Goal: Task Accomplishment & Management: Manage account settings

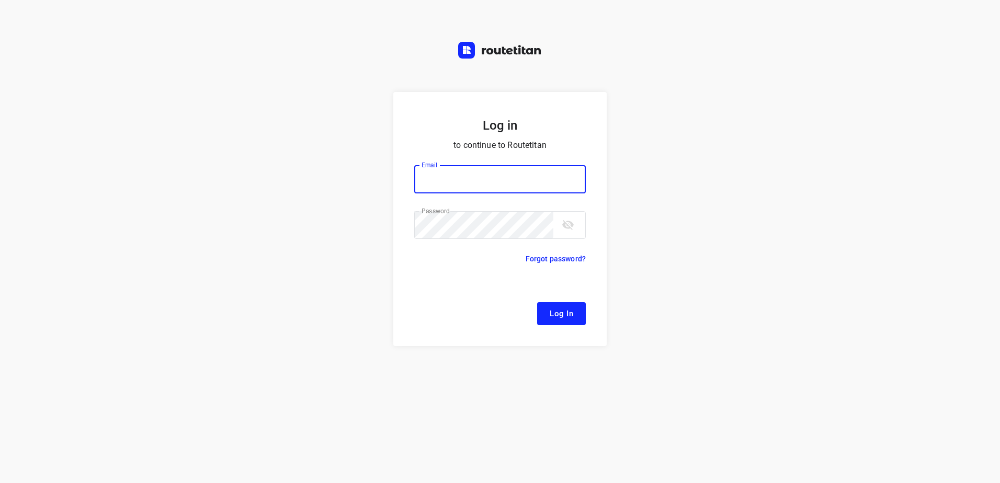
type input "[EMAIL_ADDRESS][DOMAIN_NAME]"
click at [562, 309] on span "Log In" at bounding box center [562, 314] width 24 height 14
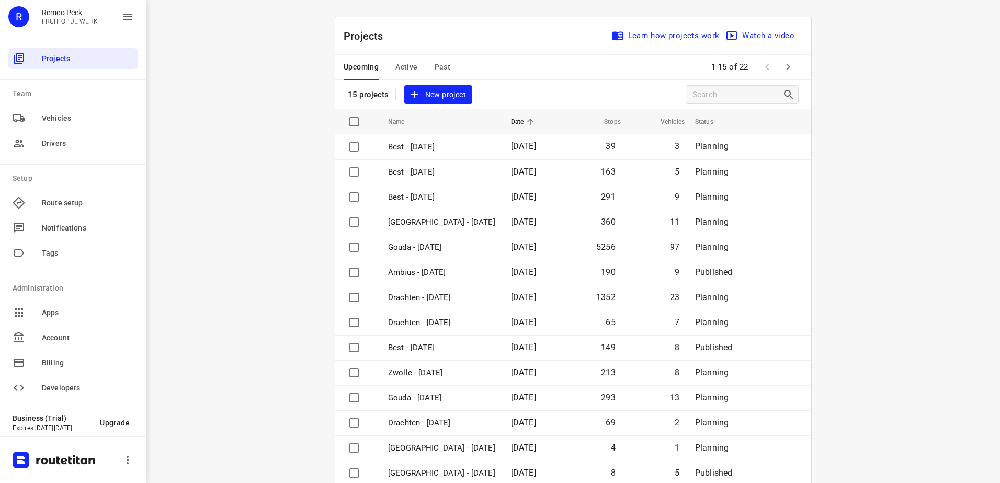
click at [398, 66] on span "Active" at bounding box center [406, 67] width 22 height 13
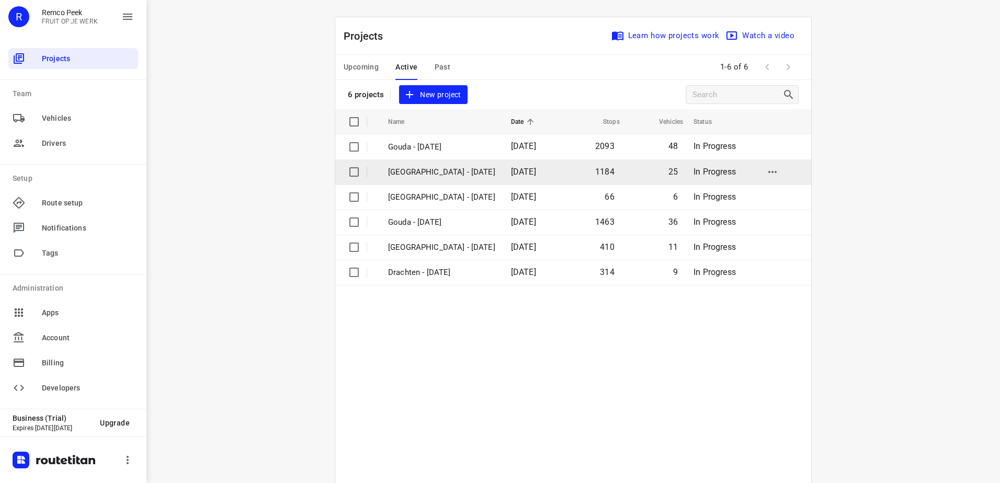
click at [446, 170] on p "[GEOGRAPHIC_DATA] - [DATE]" at bounding box center [441, 172] width 107 height 12
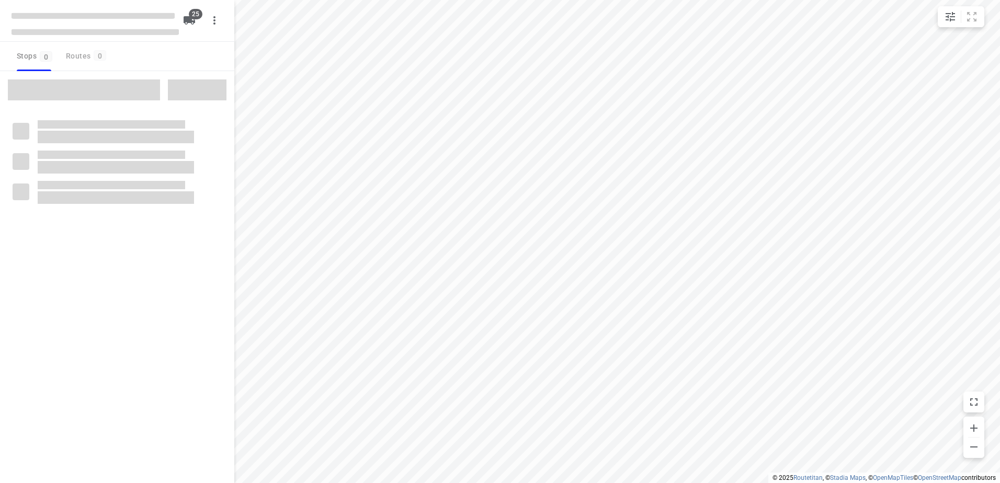
checkbox input "true"
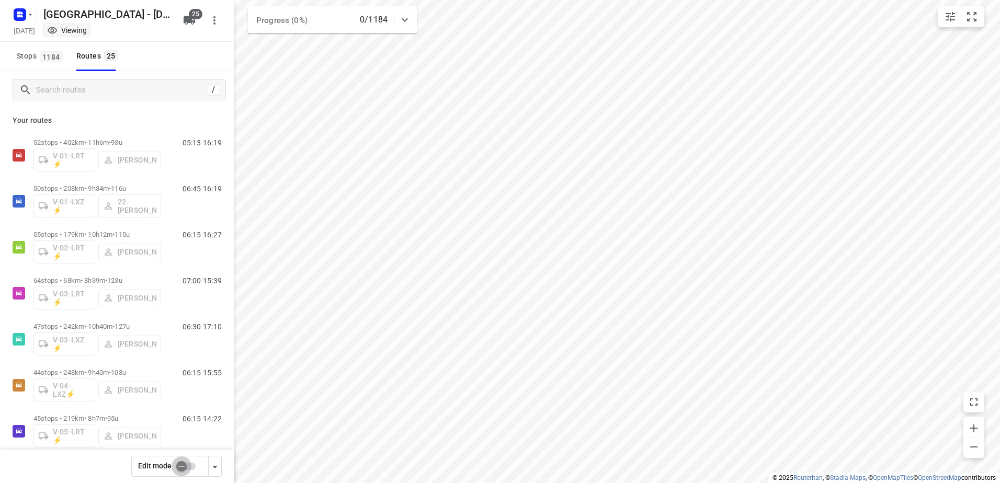
click at [193, 462] on input "checkbox" at bounding box center [182, 467] width 60 height 20
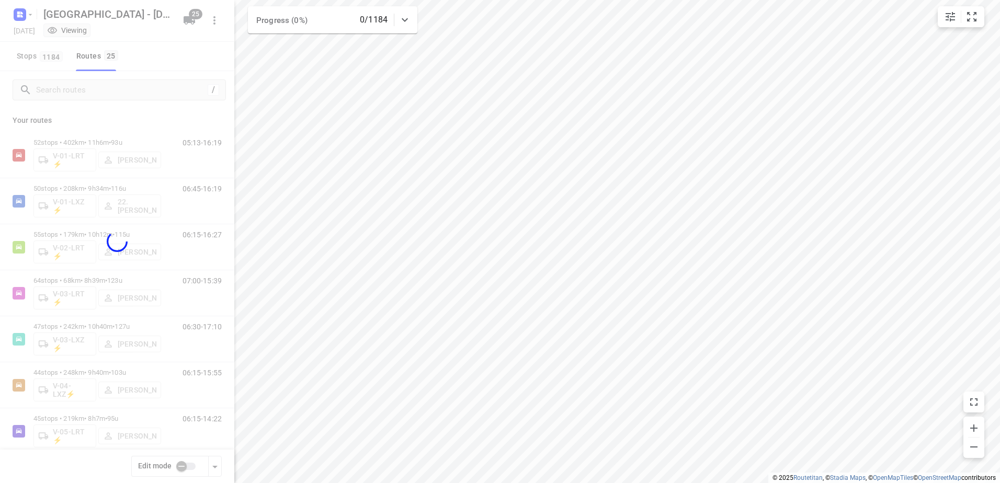
checkbox input "true"
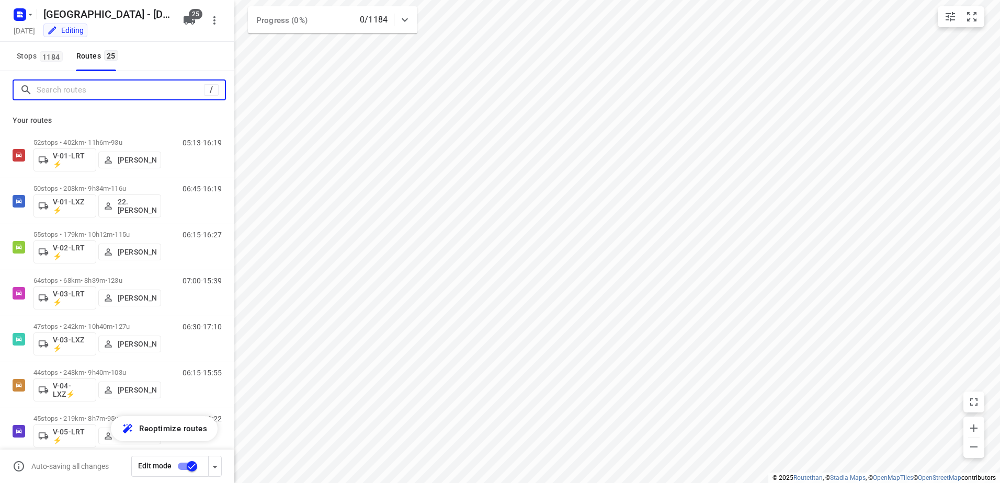
click at [99, 92] on input "Search routes" at bounding box center [120, 90] width 167 height 16
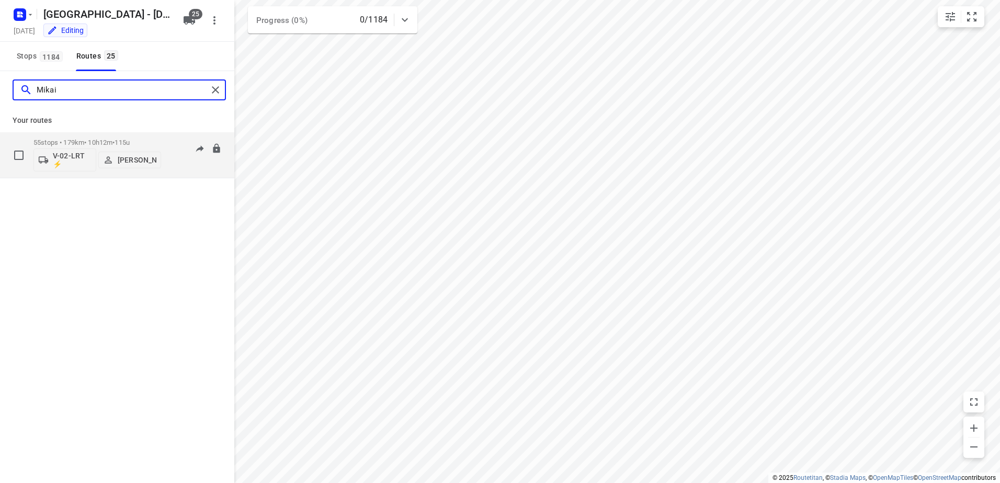
type input "Mikai"
click at [135, 160] on p "[PERSON_NAME]" at bounding box center [137, 160] width 39 height 8
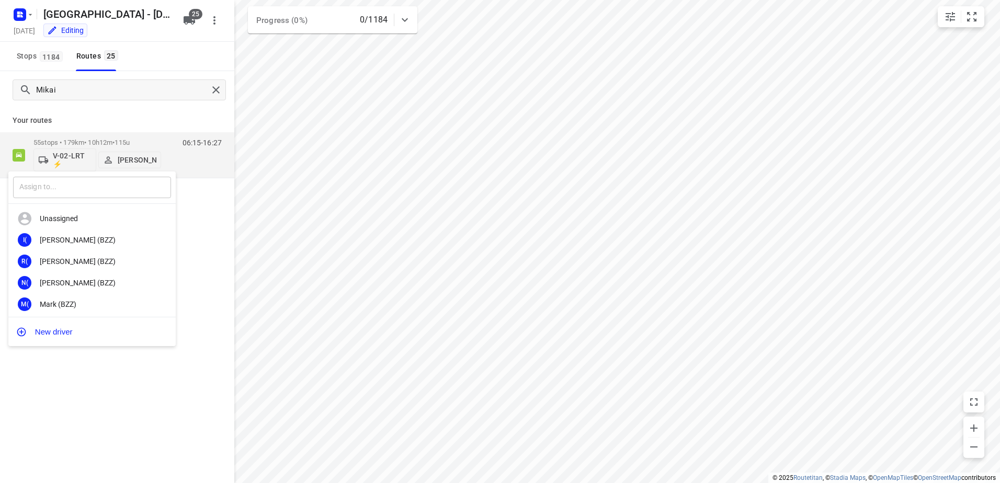
click at [131, 187] on input "text" at bounding box center [92, 187] width 158 height 21
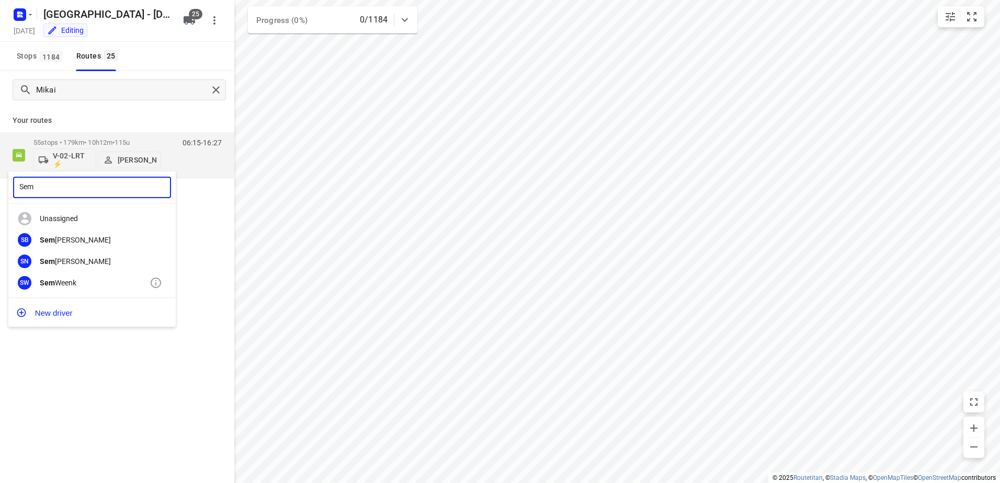
type input "Sem"
click at [62, 287] on div "Sem Weenk" at bounding box center [95, 283] width 110 height 8
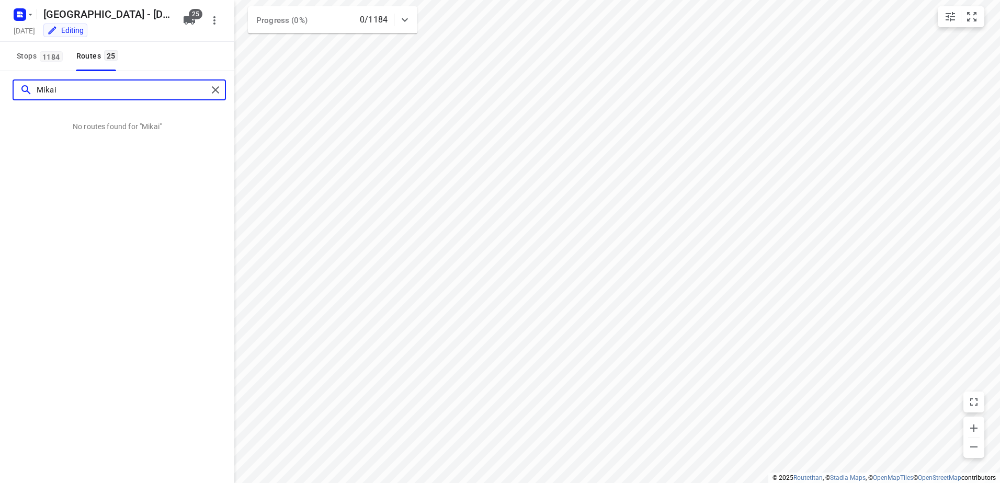
drag, startPoint x: 121, startPoint y: 85, endPoint x: -67, endPoint y: 83, distance: 188.3
click at [0, 83] on html "i © 2025 Routetitan , © Stadia Maps , © OpenMapTiles © OpenStreetMap contributo…" at bounding box center [500, 241] width 1000 height 483
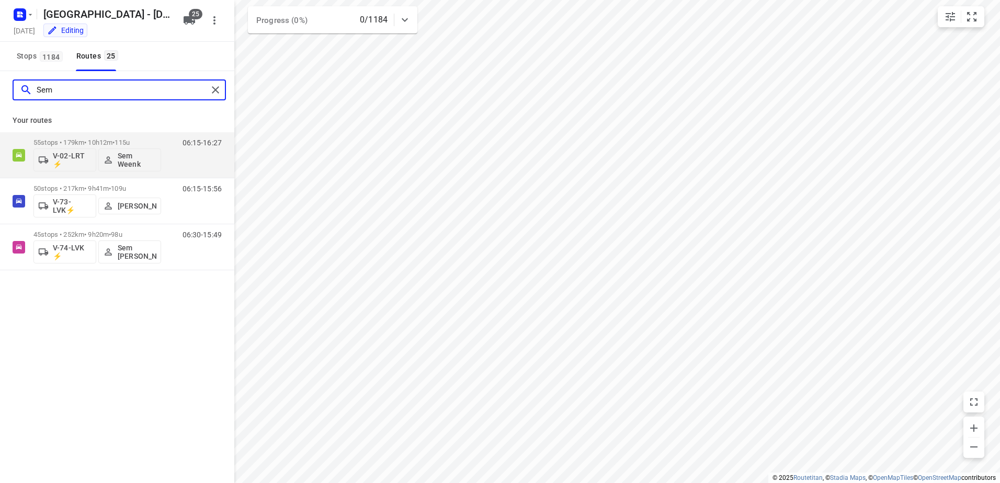
type input "Sem"
click at [170, 138] on div "55 stops • 179km • 10h12m • 115u V-02-LRT ⚡ Sem Weenk 06:15-16:27" at bounding box center [133, 154] width 201 height 43
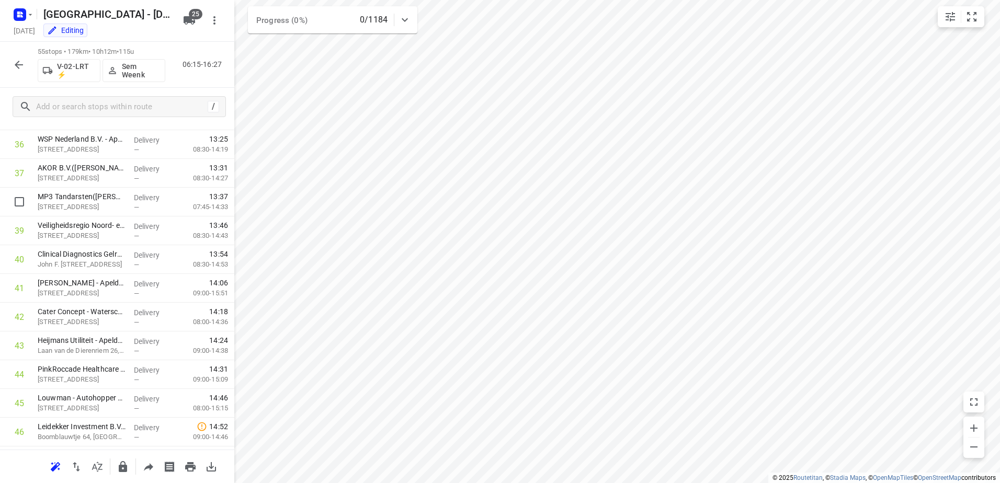
scroll to position [1339, 0]
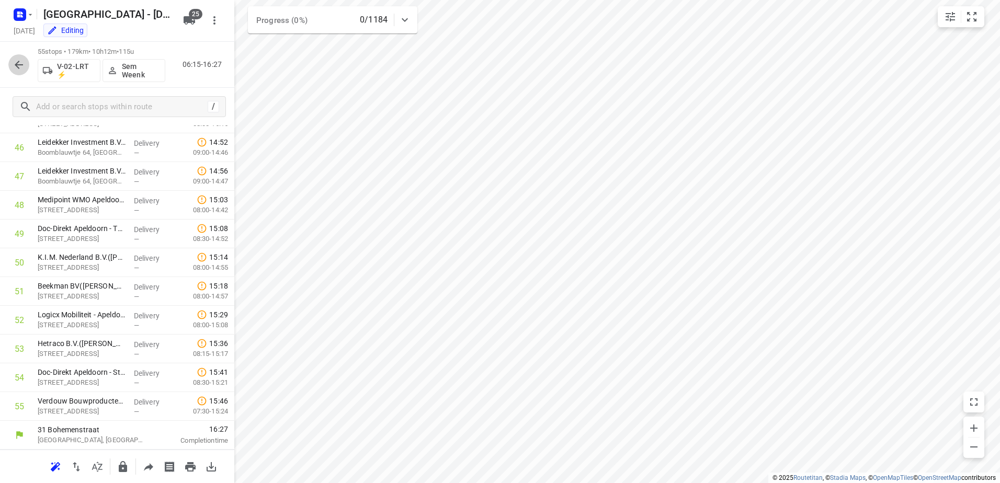
click at [18, 63] on icon "button" at bounding box center [19, 65] width 13 height 13
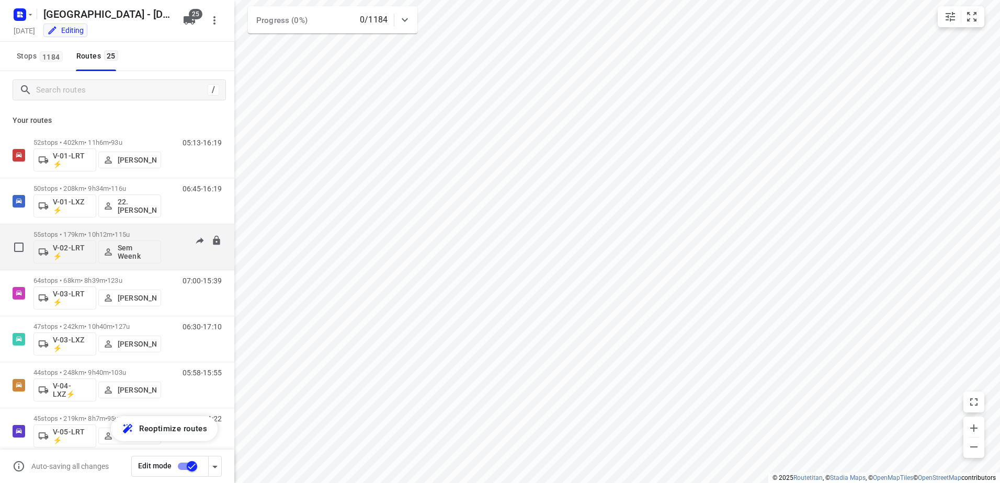
click at [169, 233] on div "06:15-16:27" at bounding box center [195, 250] width 52 height 38
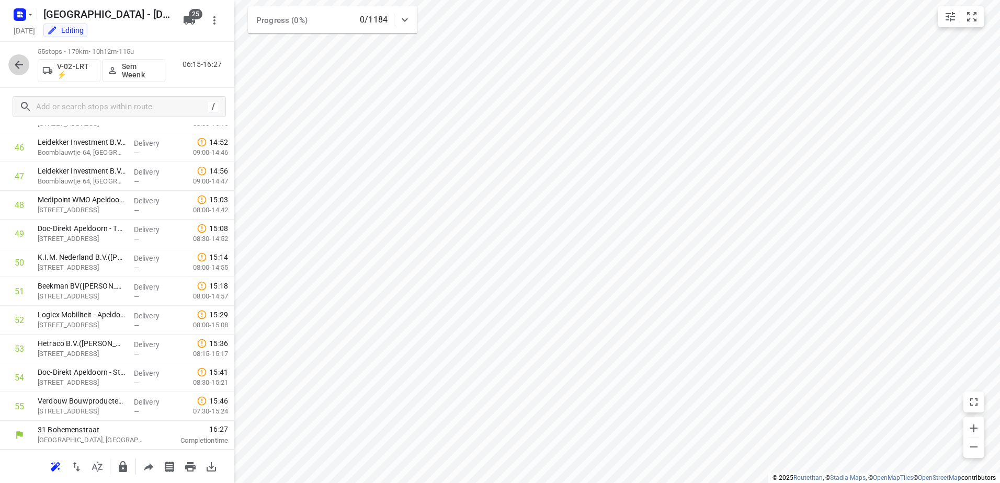
click at [21, 63] on icon "button" at bounding box center [19, 65] width 13 height 13
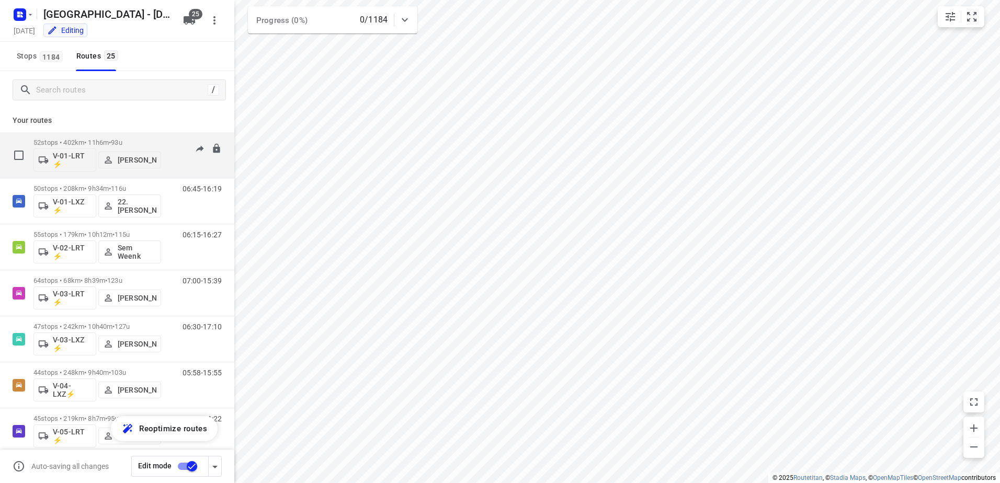
click at [157, 142] on p "52 stops • 402km • 11h6m • 93u" at bounding box center [97, 143] width 128 height 8
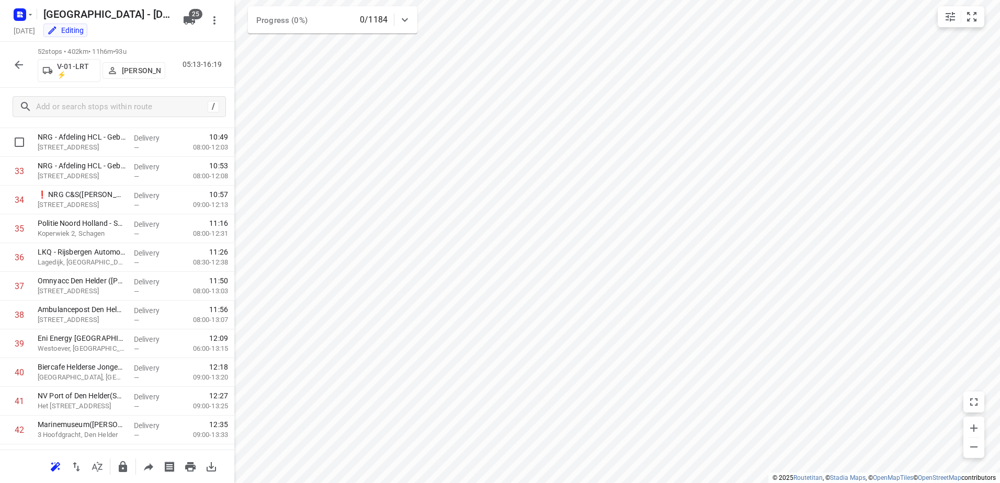
scroll to position [1252, 0]
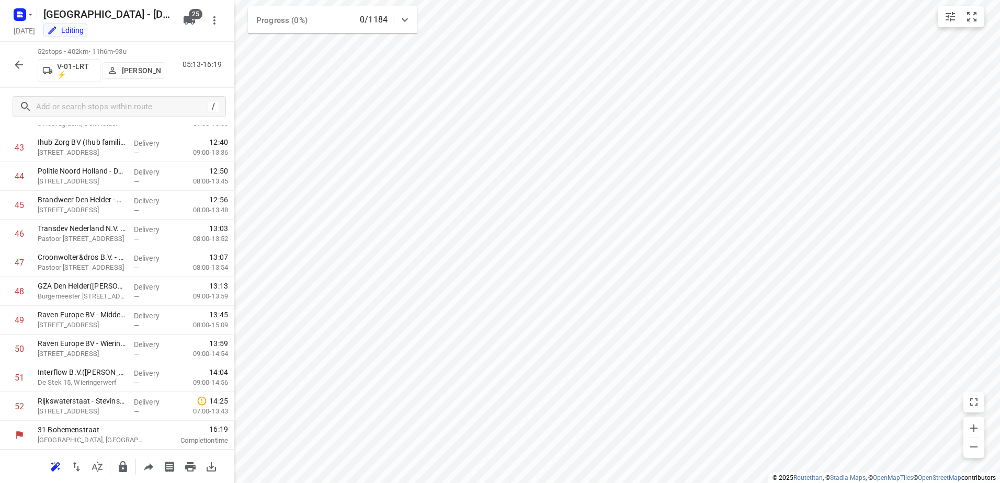
click at [15, 65] on icon "button" at bounding box center [19, 65] width 13 height 13
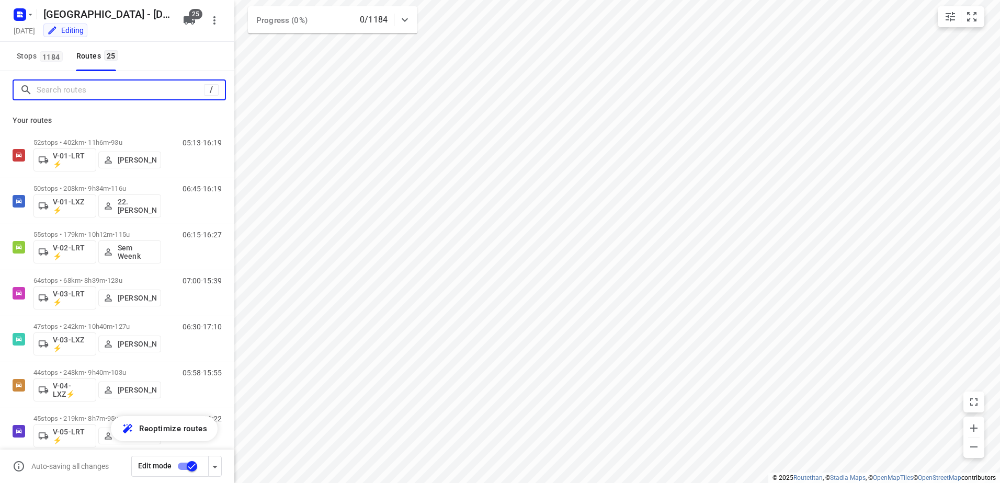
click at [104, 88] on input "Search routes" at bounding box center [120, 90] width 167 height 16
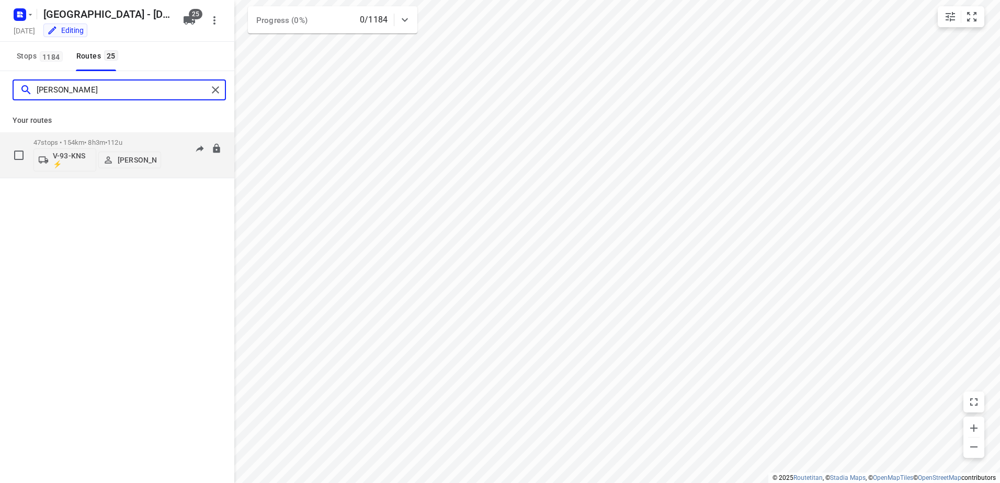
type input "[PERSON_NAME]"
click at [167, 135] on div "47 stops • 154km • 8h3m • 112u V-93-KNS ⚡ [PERSON_NAME] 06:45-14:48" at bounding box center [133, 154] width 201 height 43
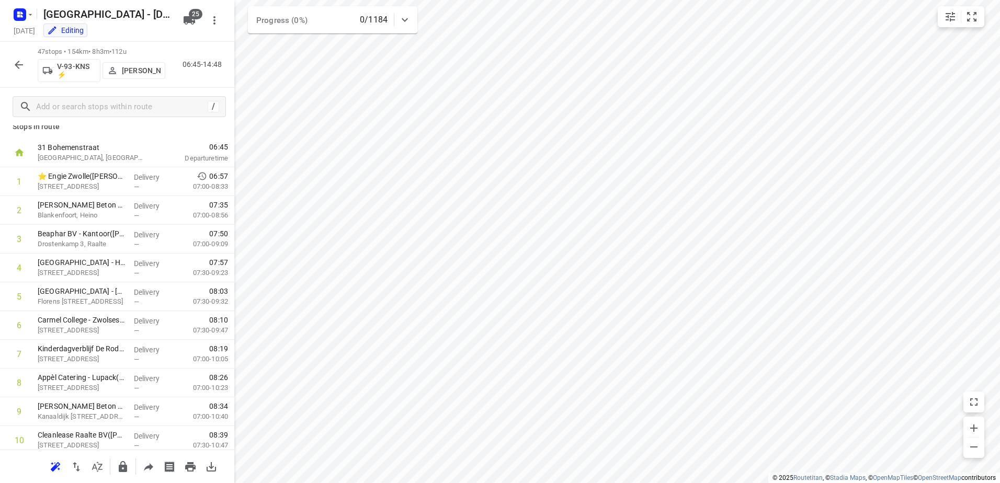
scroll to position [0, 0]
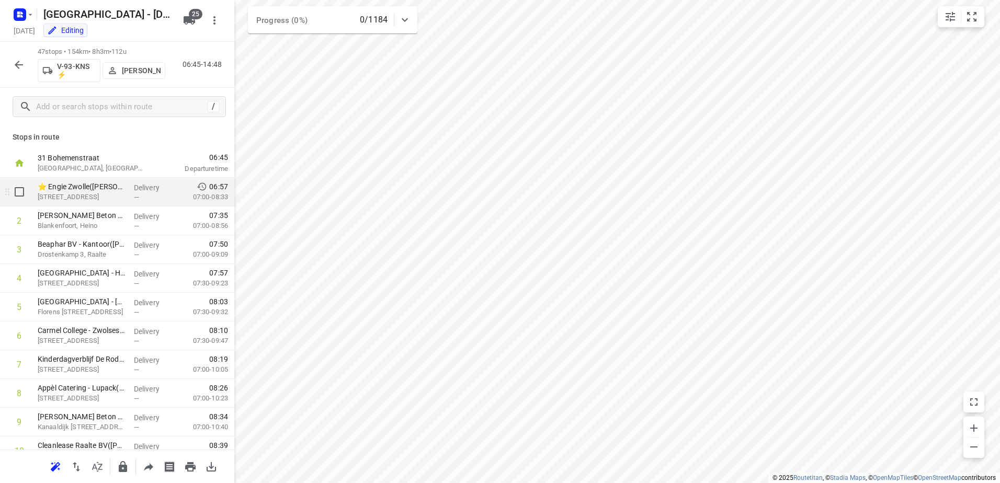
click at [134, 195] on span "—" at bounding box center [136, 197] width 5 height 8
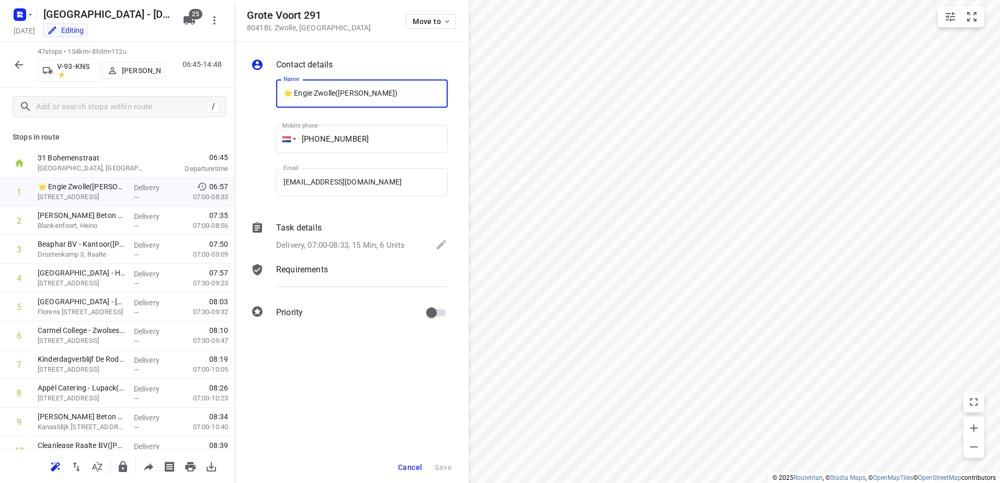
click at [360, 229] on div "Task details" at bounding box center [362, 228] width 172 height 13
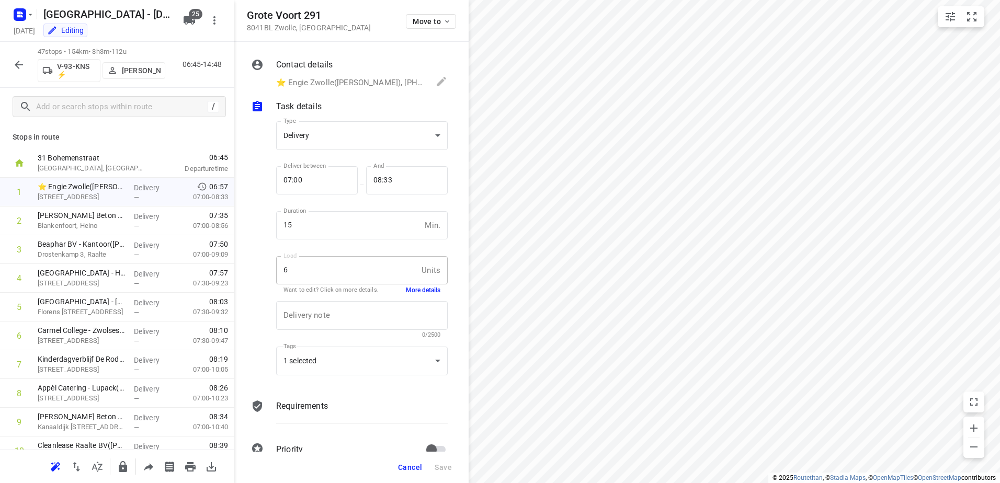
click at [414, 287] on button "More details" at bounding box center [423, 290] width 35 height 9
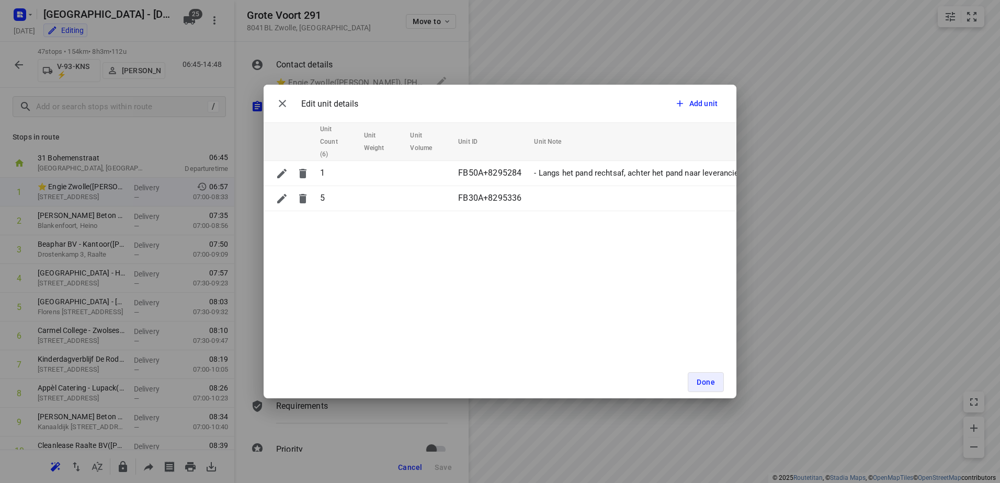
click at [132, 128] on div "Edit unit details Add unit Unit Count (6) Unit Weight Unit Volume Unit ID Unit …" at bounding box center [500, 241] width 1000 height 483
click at [700, 374] on button "Done" at bounding box center [706, 382] width 36 height 20
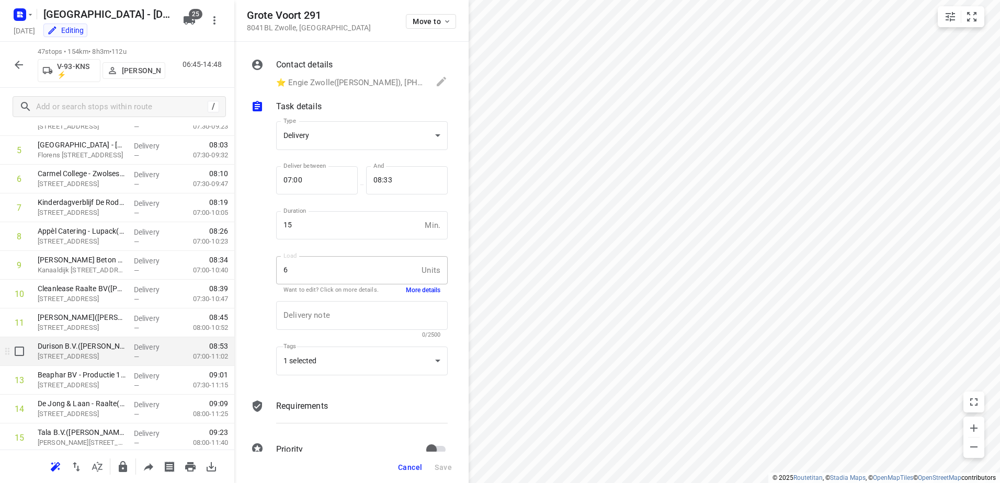
scroll to position [209, 0]
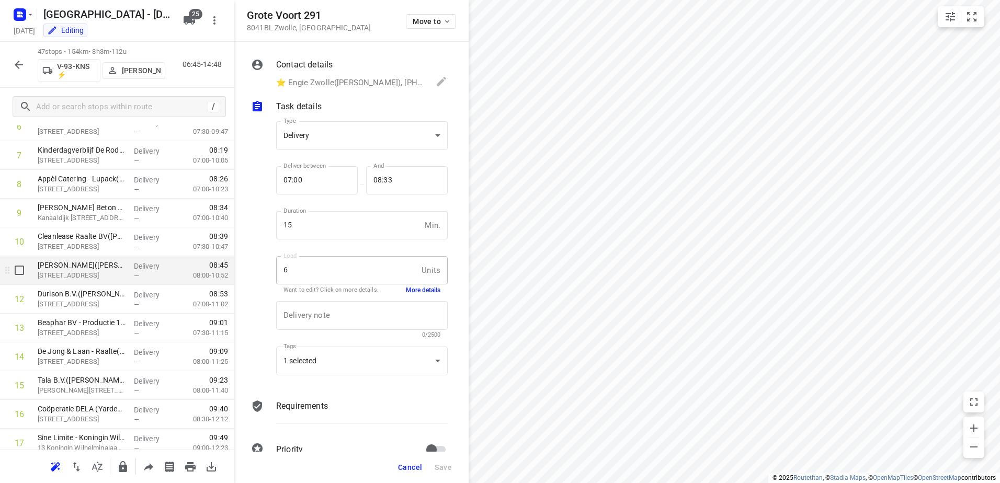
click at [119, 271] on p "[STREET_ADDRESS]" at bounding box center [82, 275] width 88 height 10
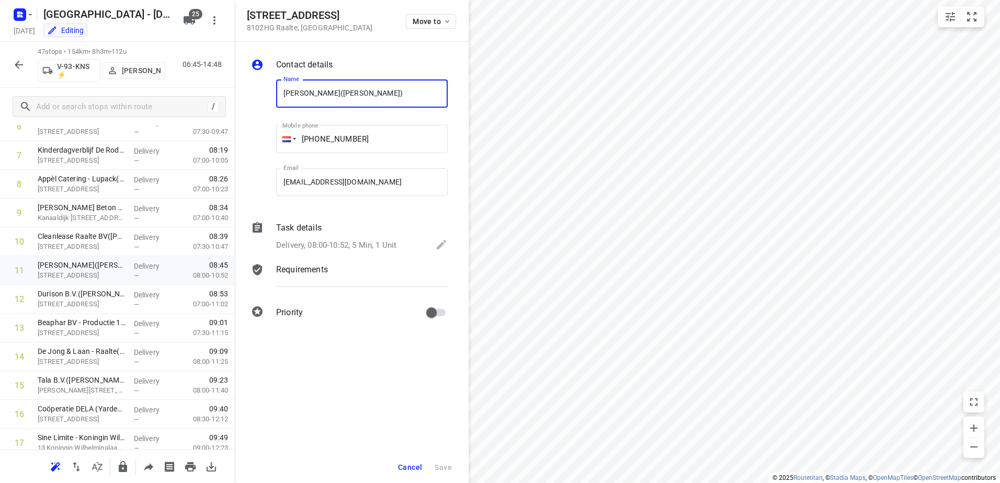
click at [351, 227] on div "Task details" at bounding box center [362, 228] width 172 height 13
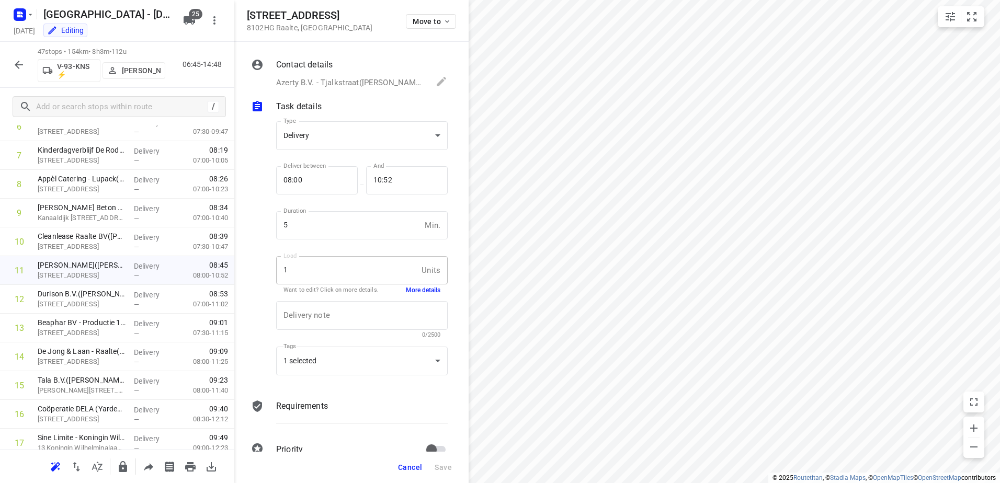
click at [412, 287] on button "More details" at bounding box center [423, 290] width 35 height 9
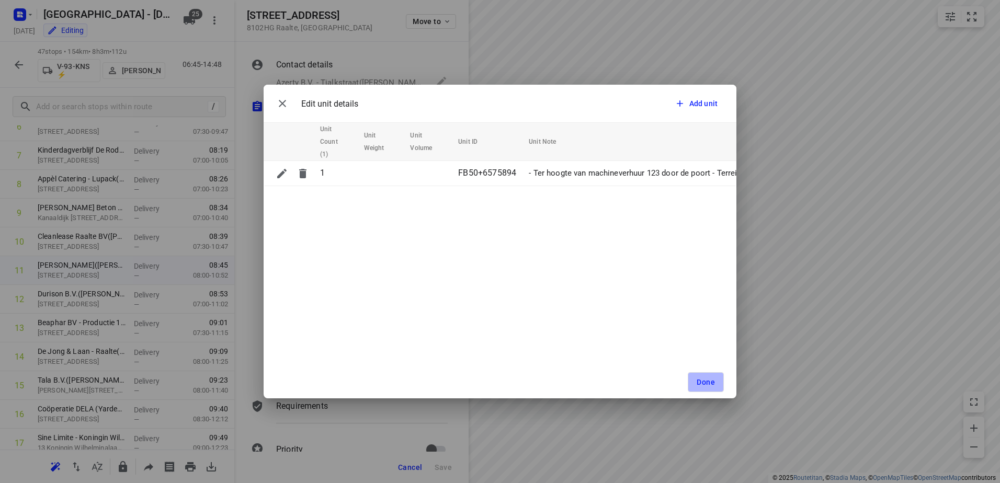
click at [697, 382] on span "Done" at bounding box center [706, 382] width 18 height 8
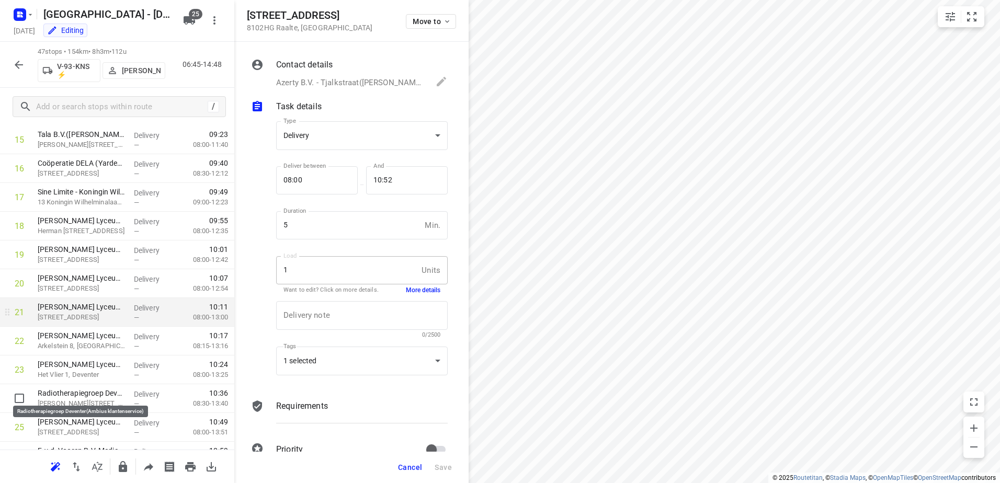
scroll to position [471, 0]
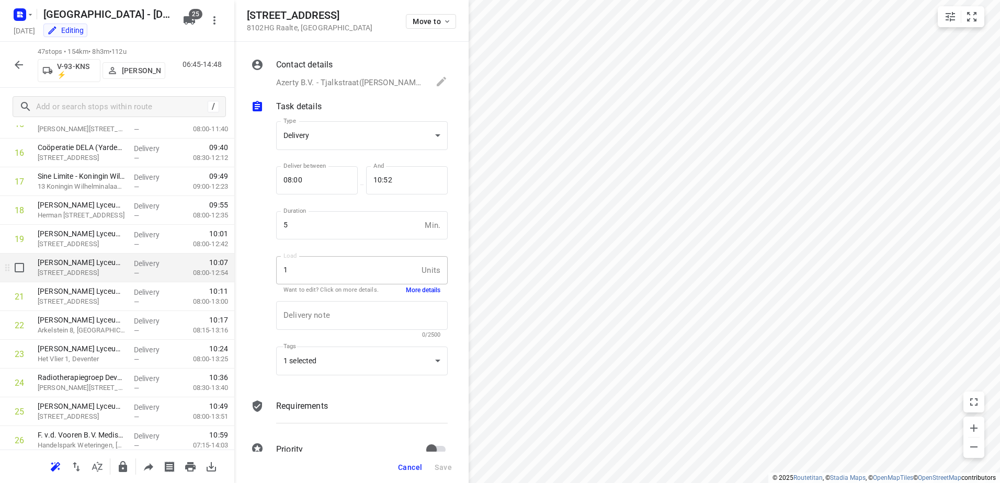
click at [121, 269] on p "[STREET_ADDRESS]" at bounding box center [82, 273] width 88 height 10
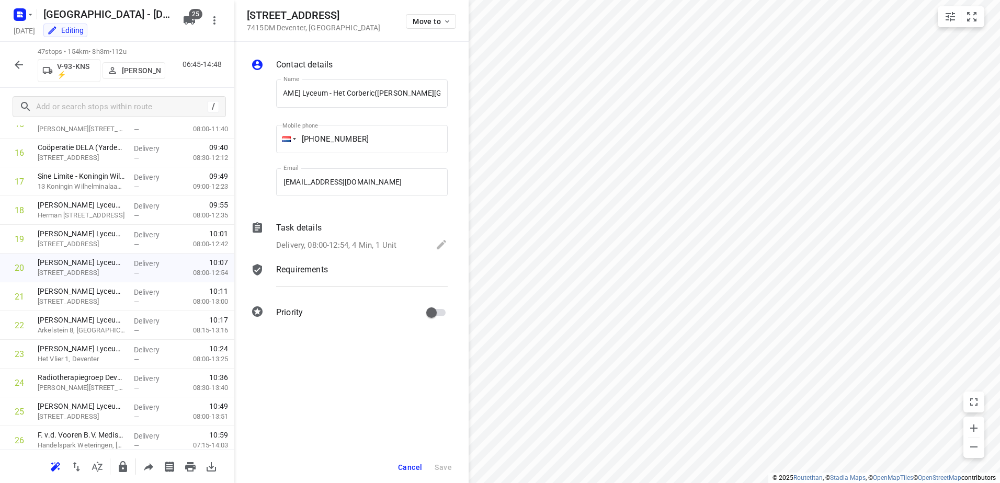
scroll to position [0, 0]
click at [346, 229] on div "Task details" at bounding box center [362, 228] width 172 height 13
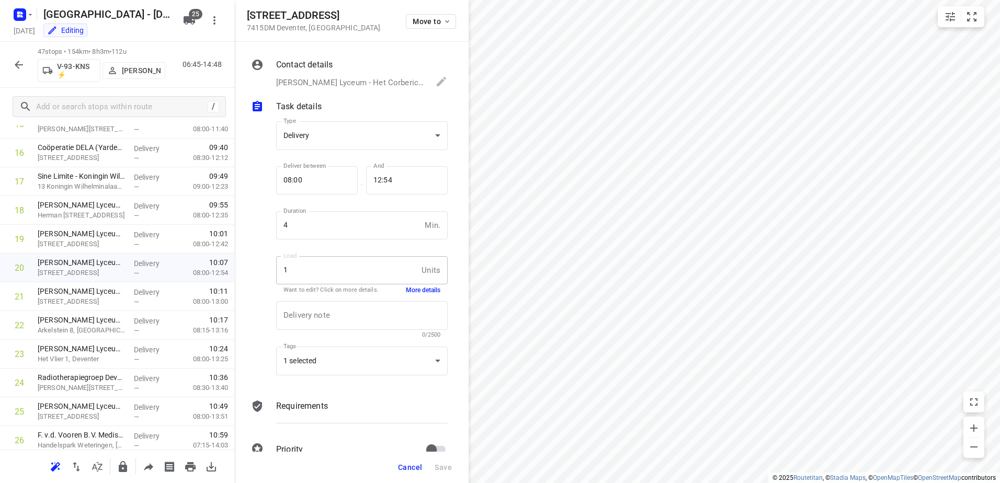
click at [422, 294] on button "More details" at bounding box center [423, 290] width 35 height 9
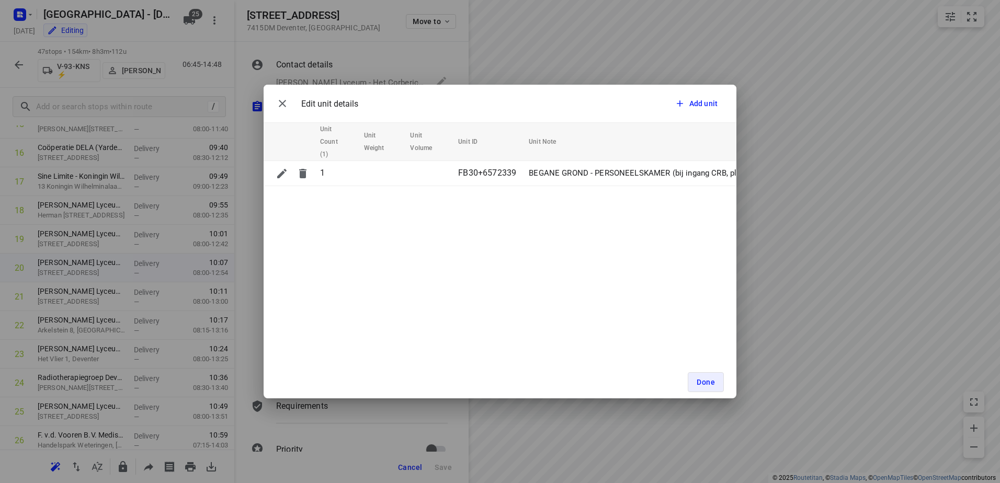
click at [154, 247] on div "Edit unit details Add unit Unit Count (1) Unit Weight Unit Volume Unit ID Unit …" at bounding box center [500, 241] width 1000 height 483
click at [702, 378] on span "Done" at bounding box center [706, 382] width 18 height 8
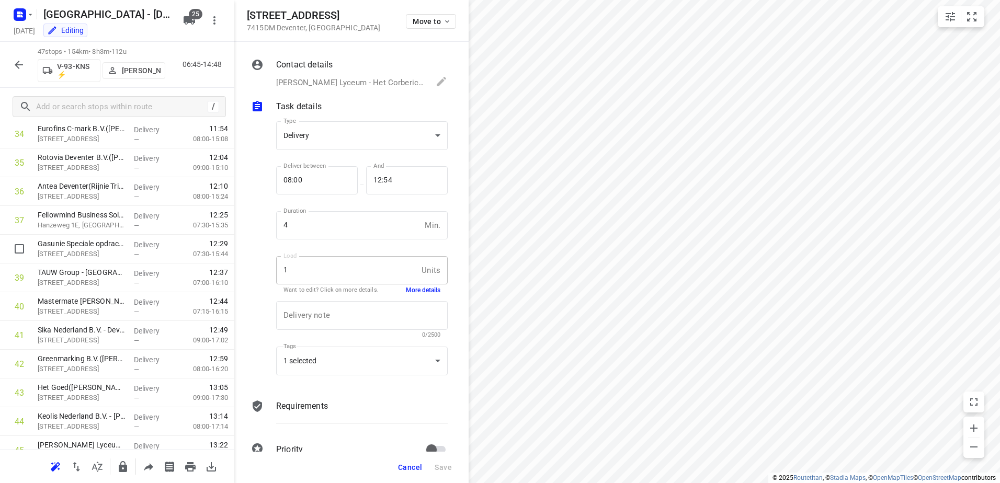
scroll to position [1109, 0]
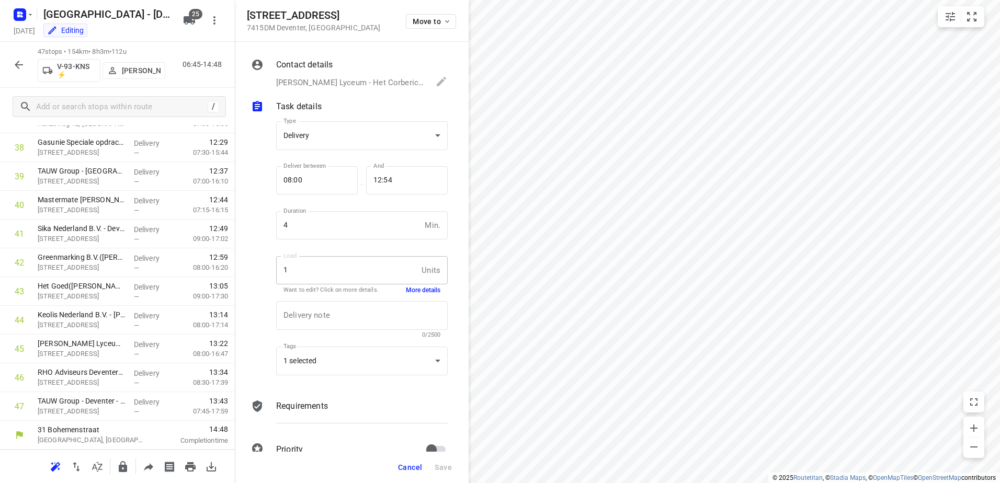
click at [22, 64] on icon "button" at bounding box center [19, 65] width 8 height 8
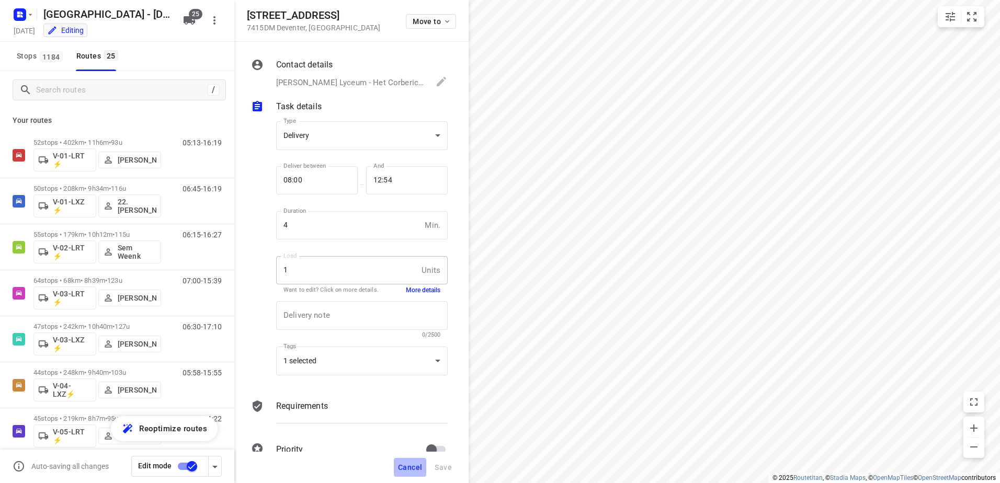
drag, startPoint x: 416, startPoint y: 463, endPoint x: 0, endPoint y: 345, distance: 432.7
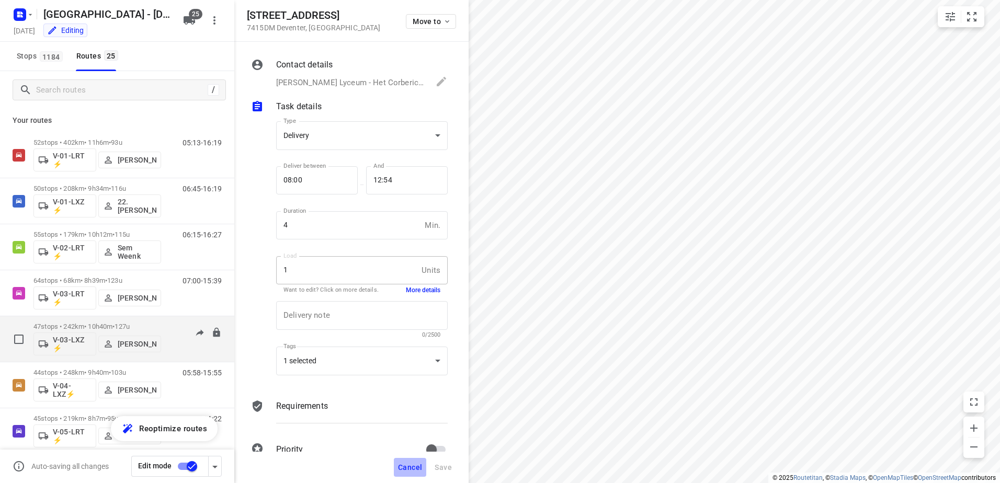
click at [415, 464] on span "Cancel" at bounding box center [410, 467] width 24 height 8
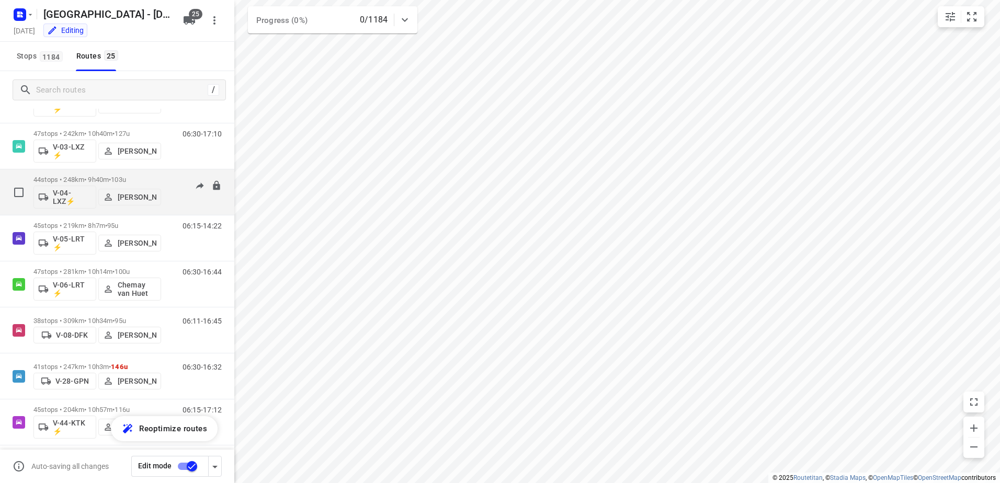
scroll to position [209, 0]
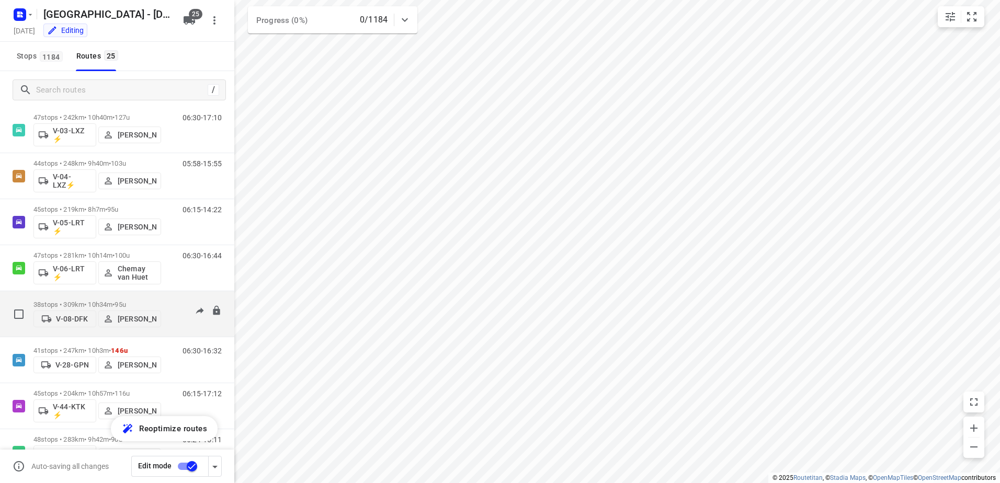
click at [174, 301] on div "06:11-16:45" at bounding box center [195, 317] width 52 height 32
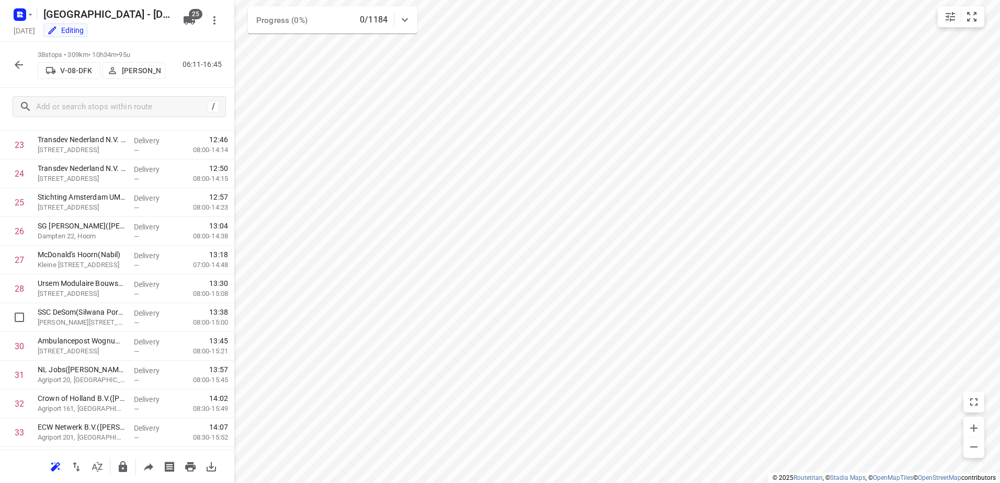
scroll to position [850, 0]
click at [22, 70] on icon "button" at bounding box center [19, 65] width 13 height 13
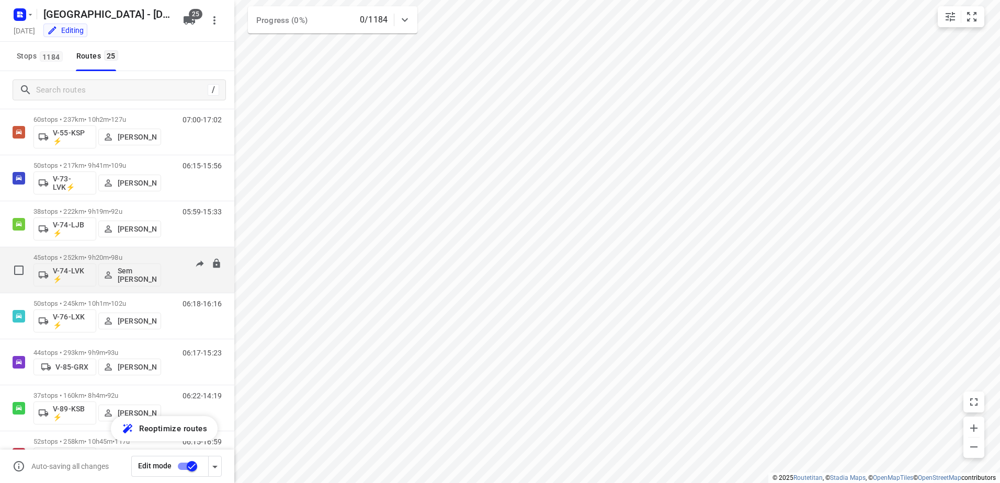
scroll to position [844, 0]
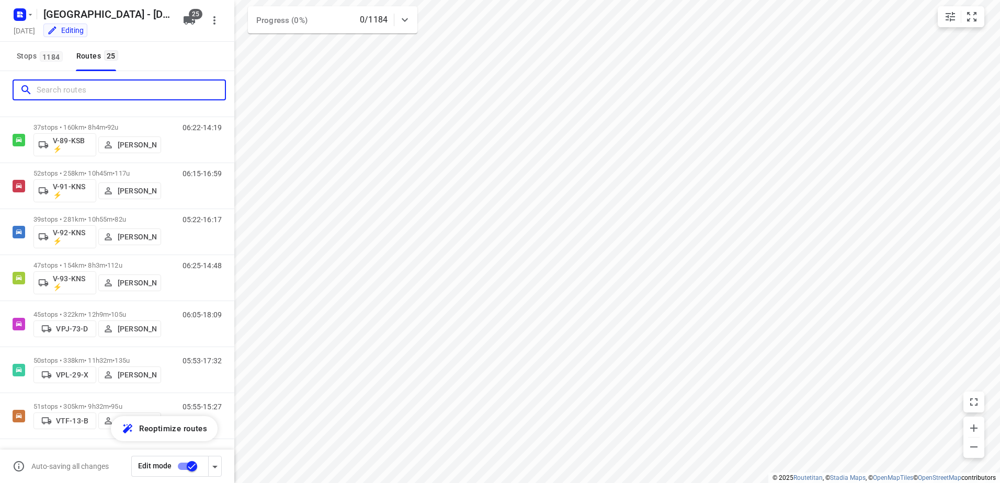
click at [109, 95] on input "Search routes" at bounding box center [131, 90] width 188 height 16
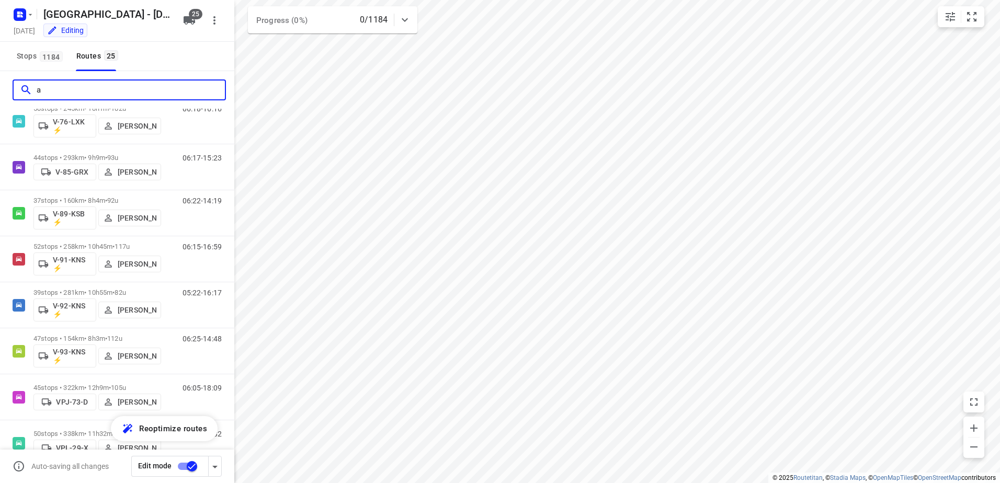
scroll to position [0, 0]
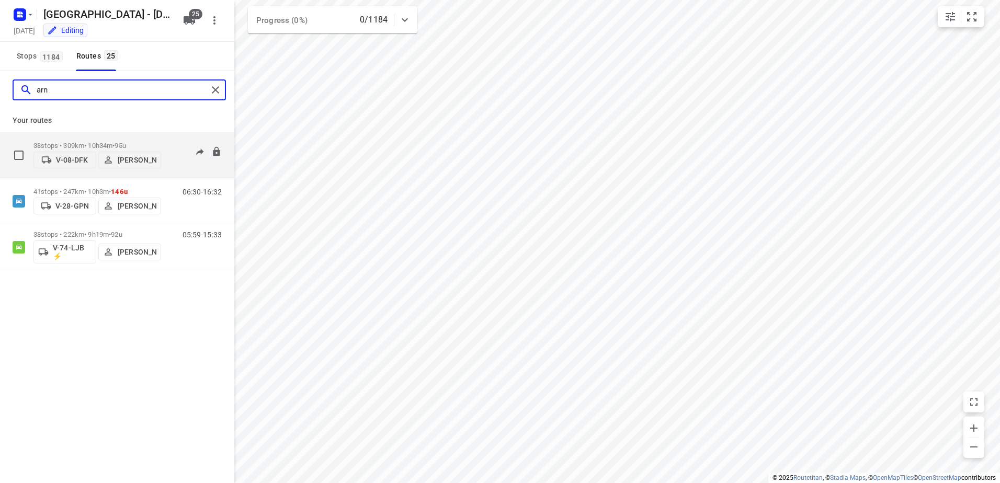
type input "arn"
click at [171, 154] on div "06:11-16:45" at bounding box center [195, 158] width 52 height 32
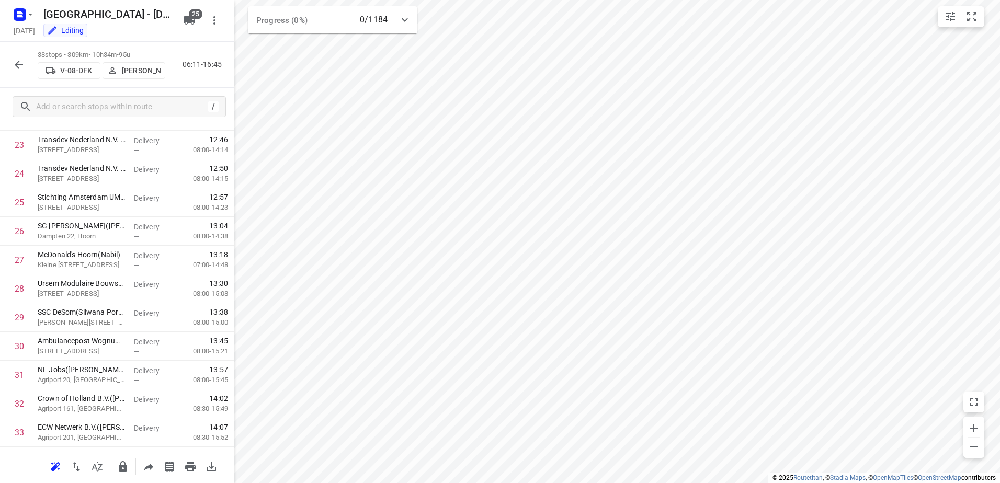
scroll to position [850, 0]
click at [24, 59] on icon "button" at bounding box center [19, 65] width 13 height 13
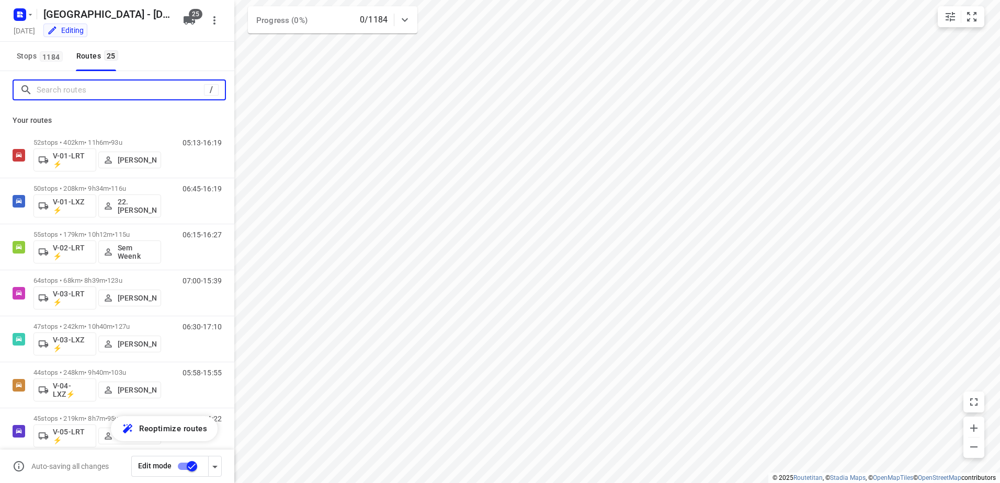
click at [100, 91] on input "Search routes" at bounding box center [120, 90] width 167 height 16
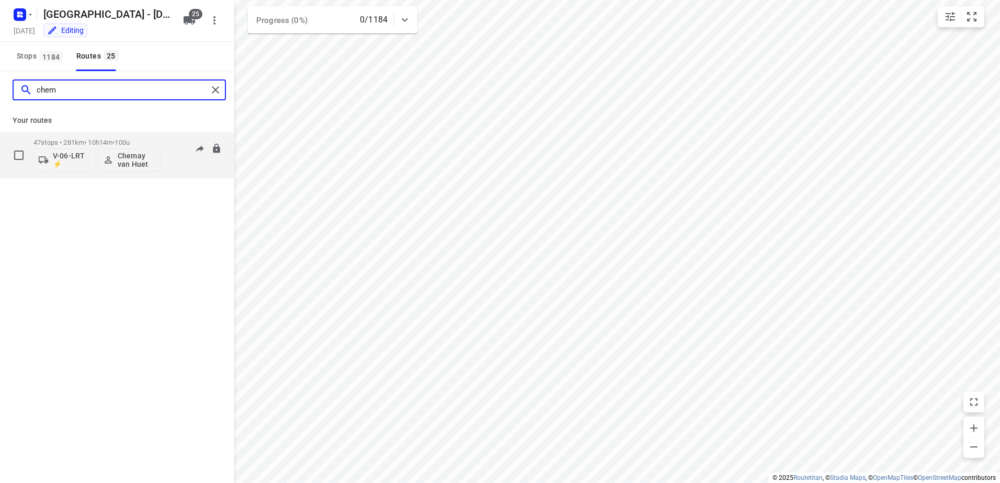
type input "chem"
click at [158, 140] on p "47 stops • 281km • 10h14m • 100u" at bounding box center [97, 143] width 128 height 8
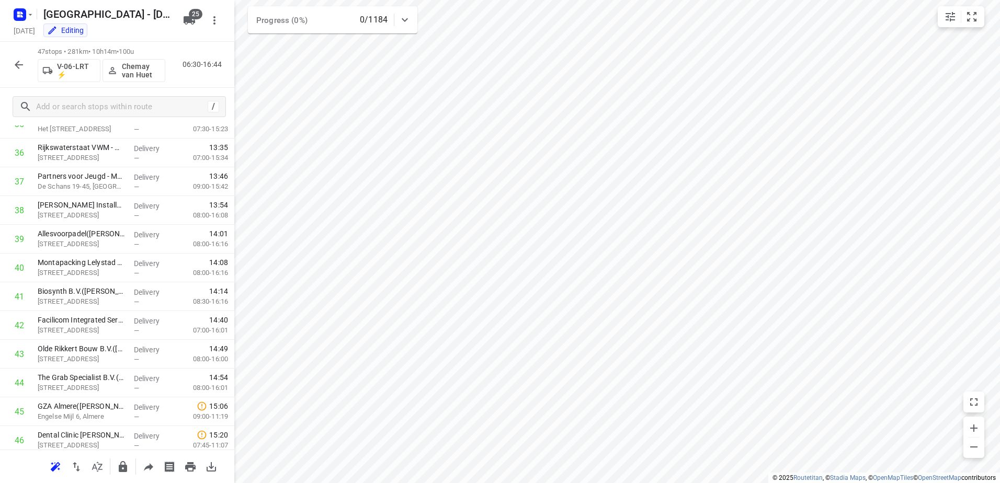
scroll to position [1109, 0]
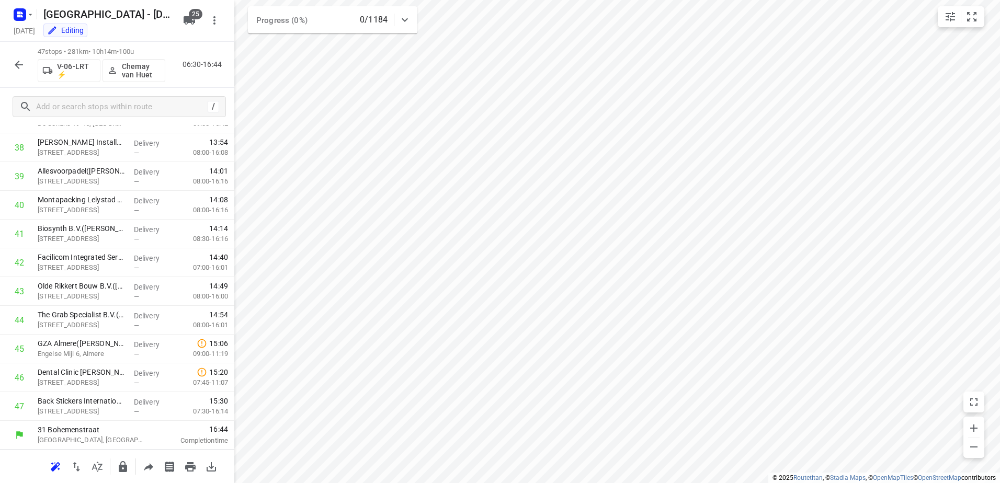
click at [23, 64] on icon "button" at bounding box center [19, 65] width 8 height 8
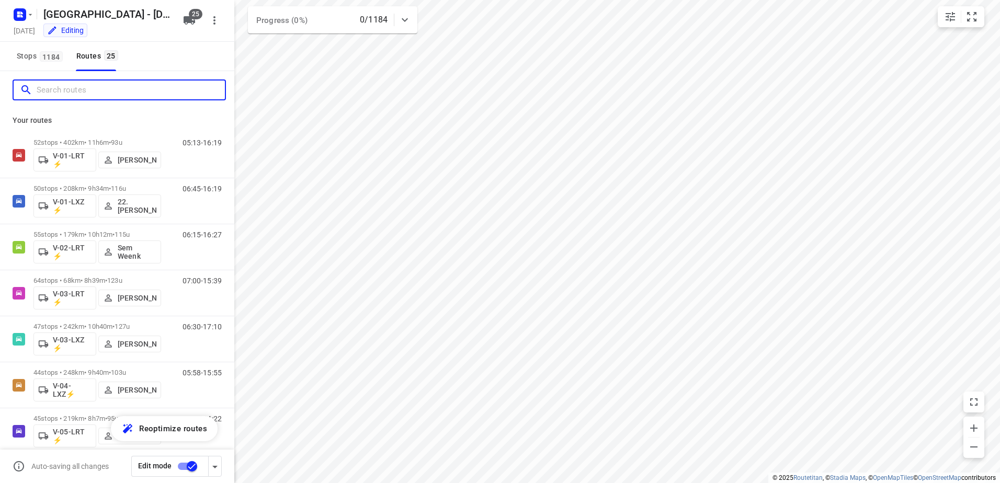
click at [66, 90] on input "Search routes" at bounding box center [131, 90] width 188 height 16
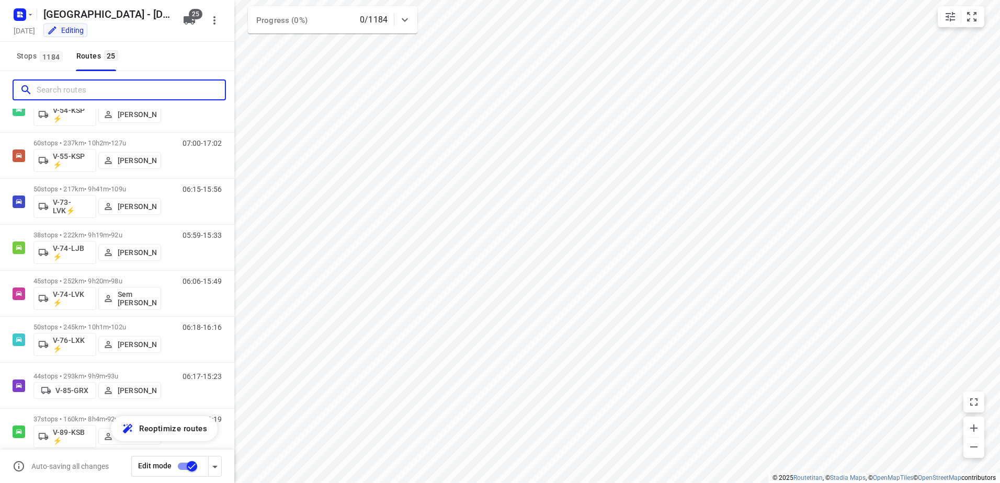
scroll to position [628, 0]
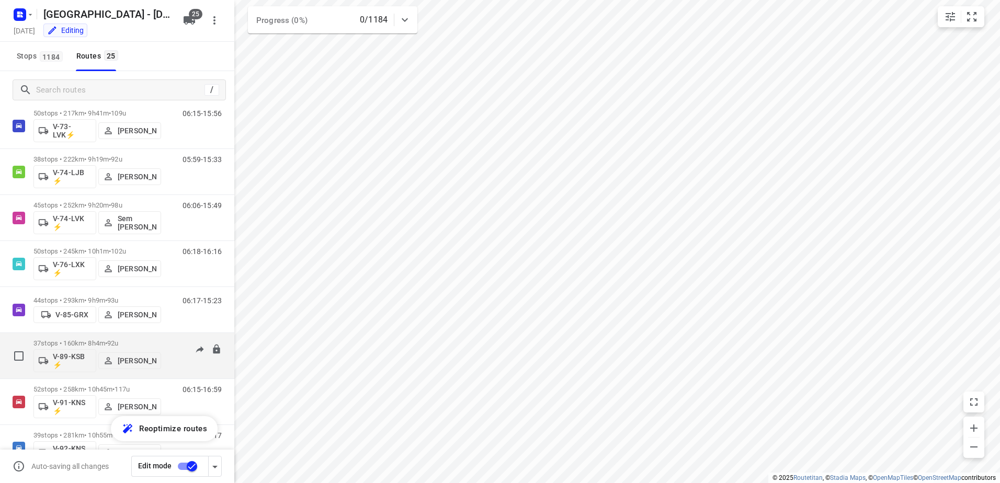
click at [179, 336] on div "37 stops • 160km • 8h4m • 92u V-89-KSB ⚡ [PERSON_NAME] 06:22-14:19" at bounding box center [133, 355] width 201 height 43
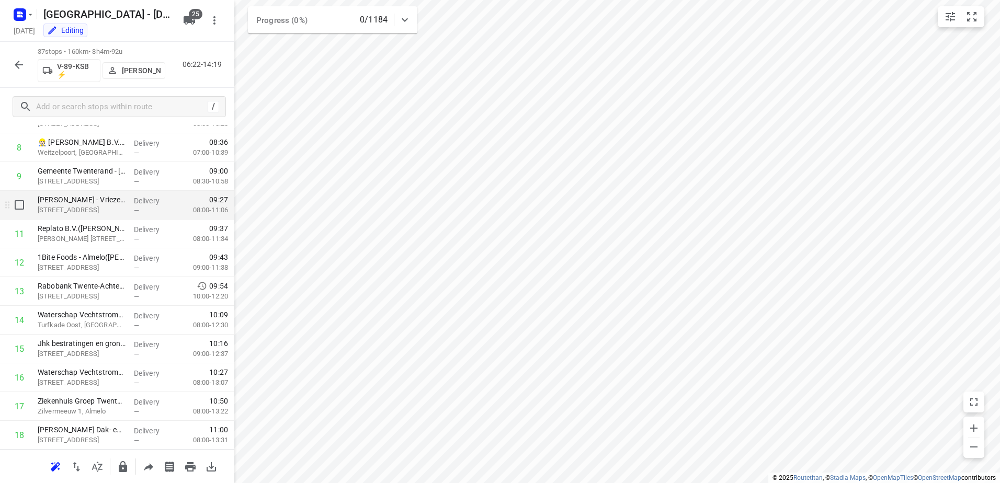
scroll to position [0, 0]
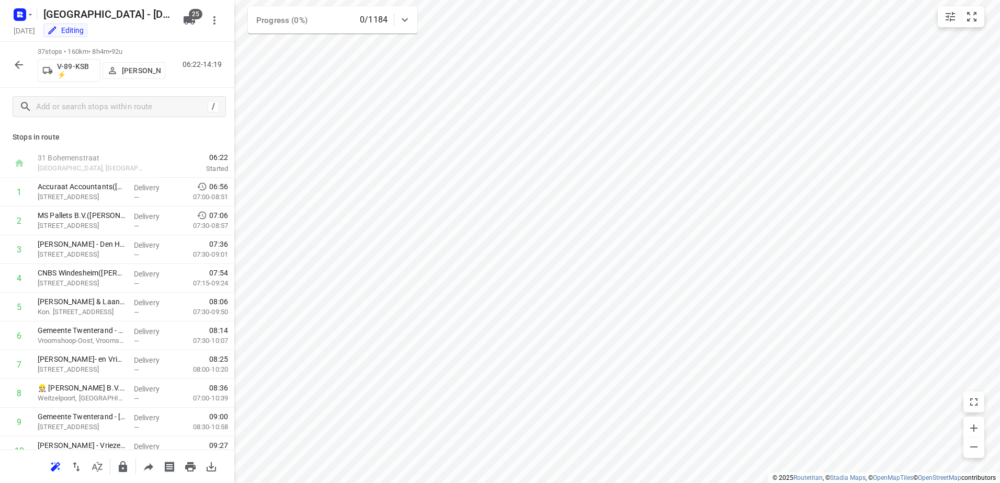
click at [14, 67] on icon "button" at bounding box center [19, 65] width 13 height 13
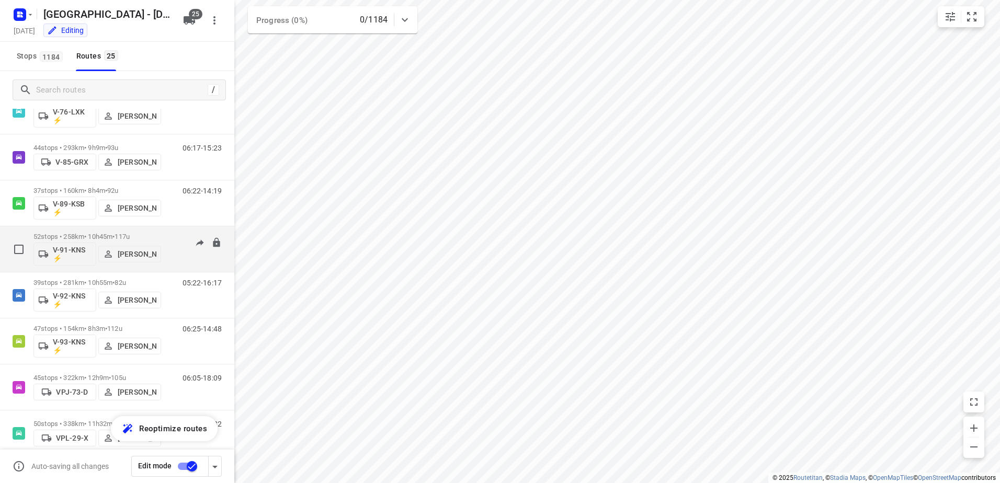
scroll to position [844, 0]
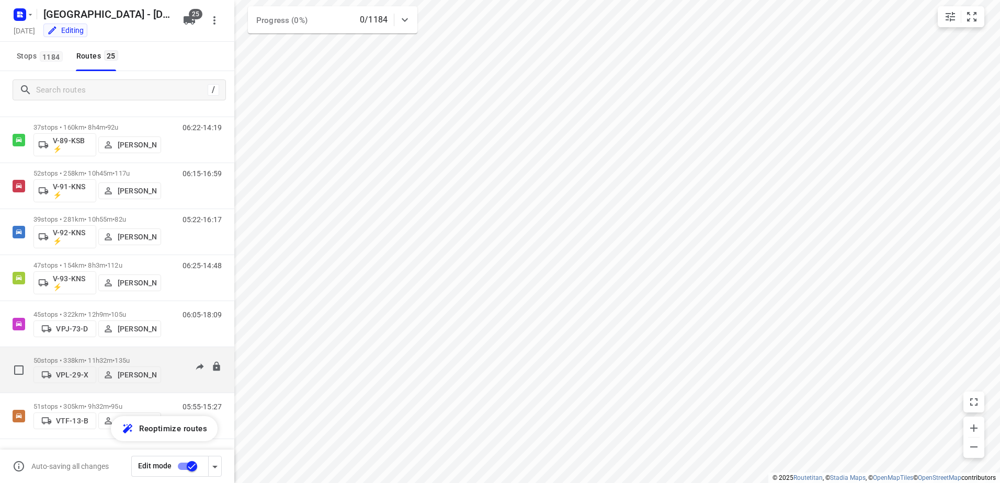
click at [169, 357] on div "05:53-17:32" at bounding box center [195, 373] width 52 height 32
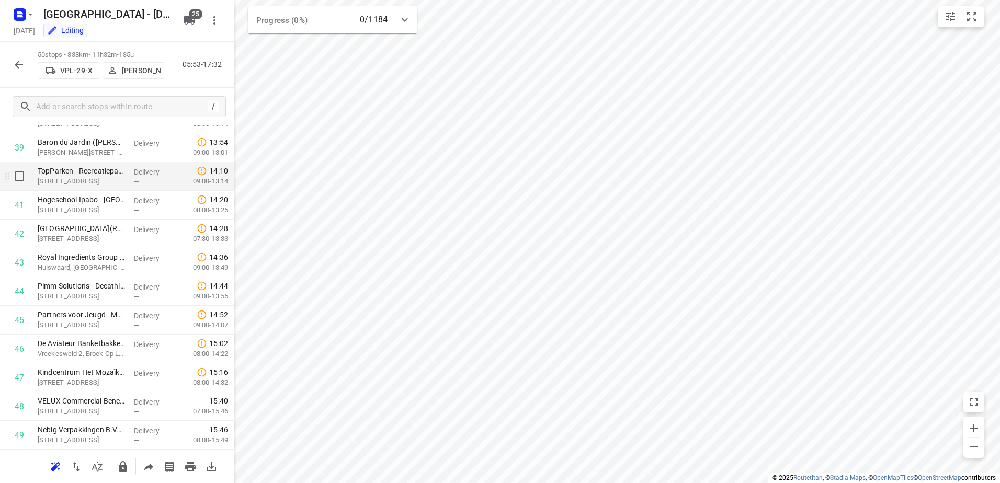
scroll to position [1195, 0]
click at [18, 64] on icon "button" at bounding box center [19, 65] width 13 height 13
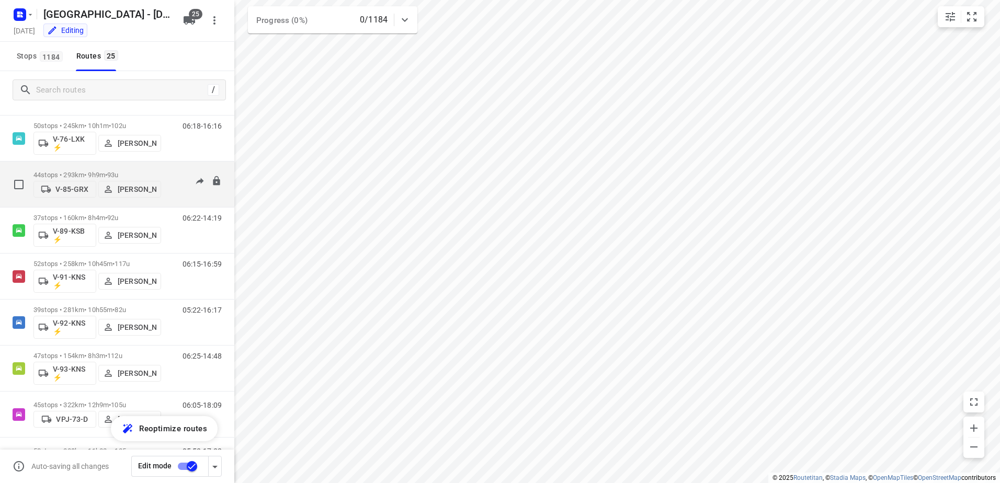
scroll to position [739, 0]
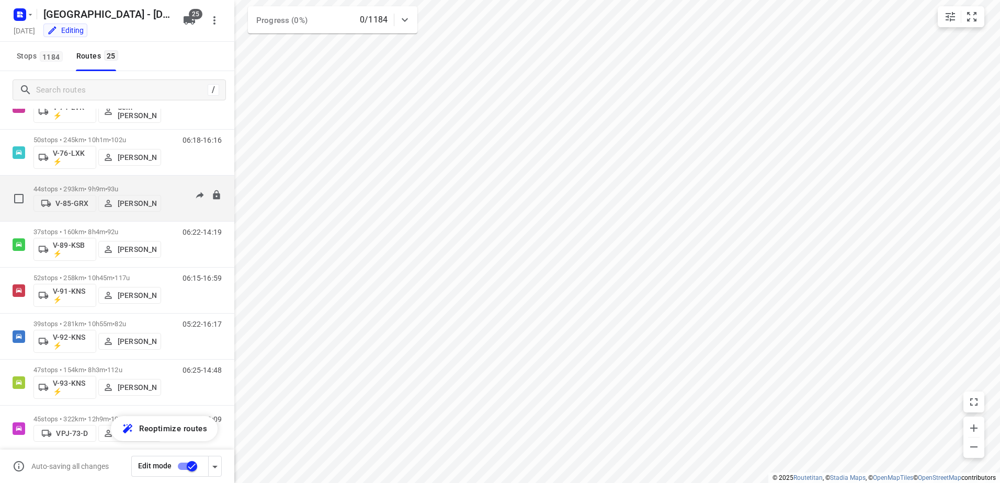
click at [173, 181] on div "44 stops • 293km • 9h9m • 93u V-85-GRX [PERSON_NAME] 06:17-15:23" at bounding box center [133, 198] width 201 height 37
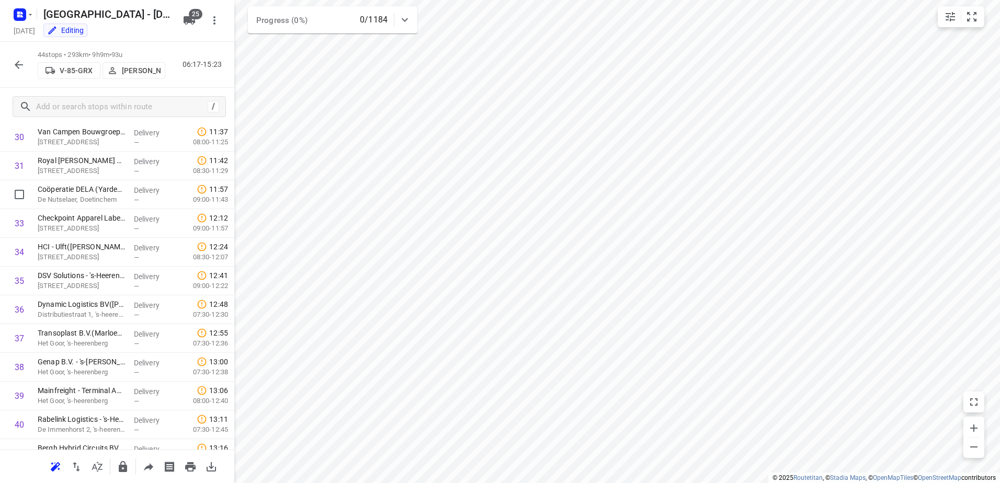
scroll to position [1022, 0]
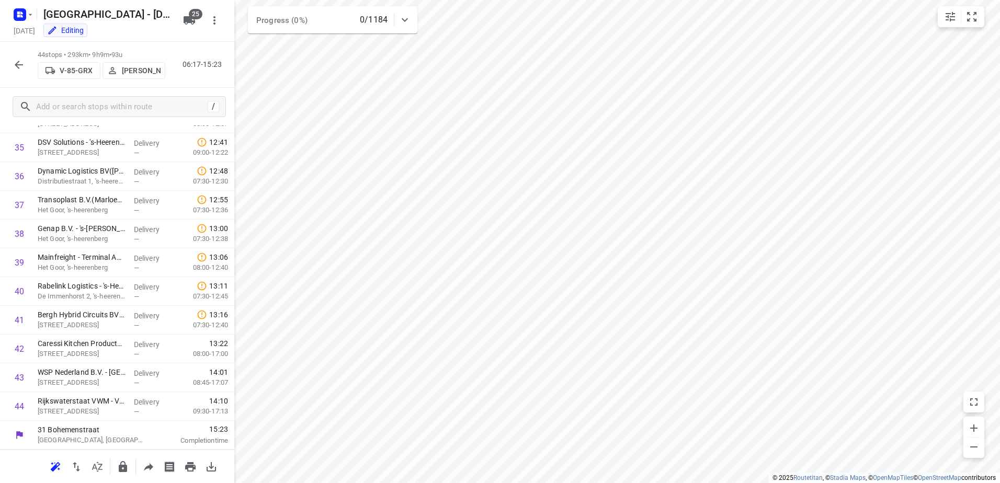
click at [18, 60] on icon "button" at bounding box center [19, 65] width 13 height 13
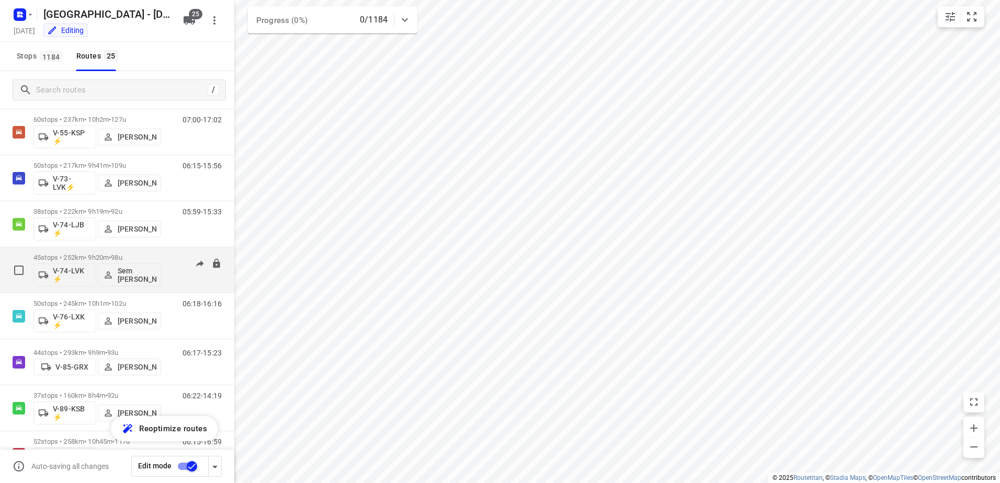
scroll to position [844, 0]
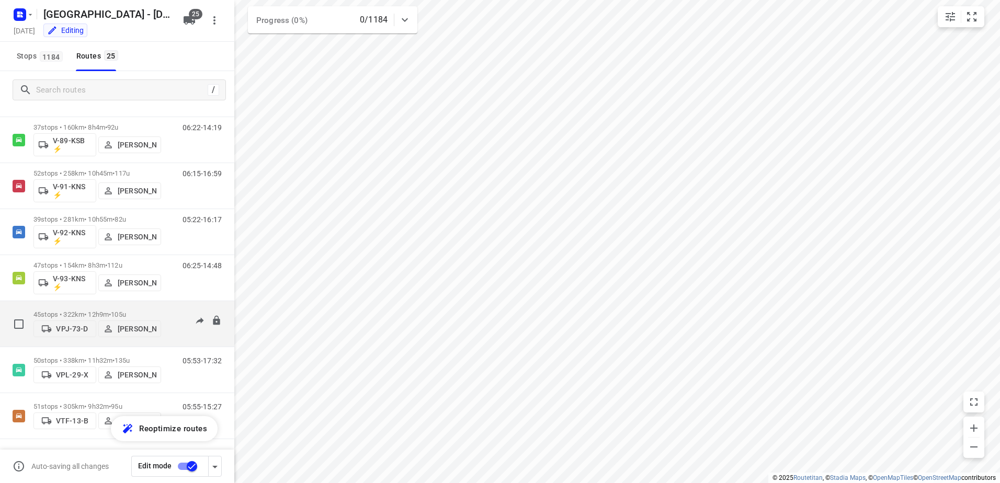
click at [179, 311] on div "06:05-18:09" at bounding box center [195, 327] width 52 height 32
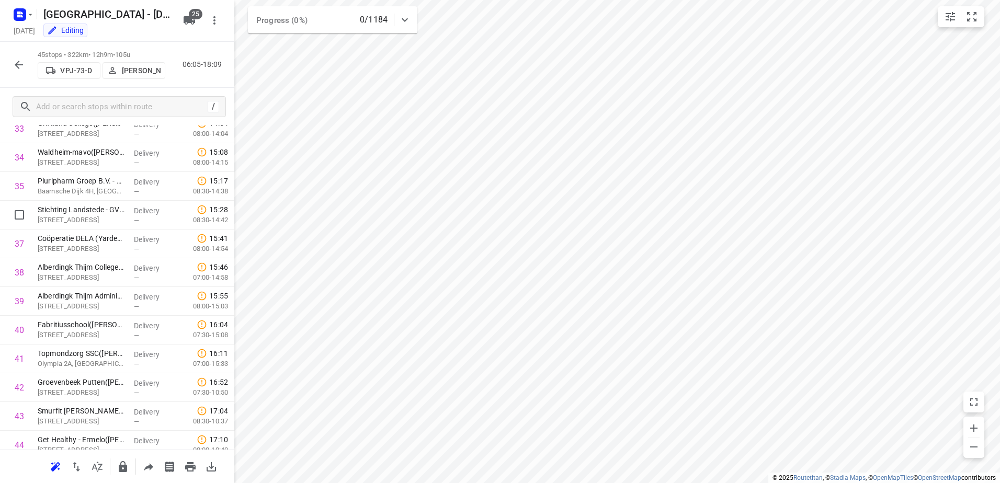
scroll to position [1051, 0]
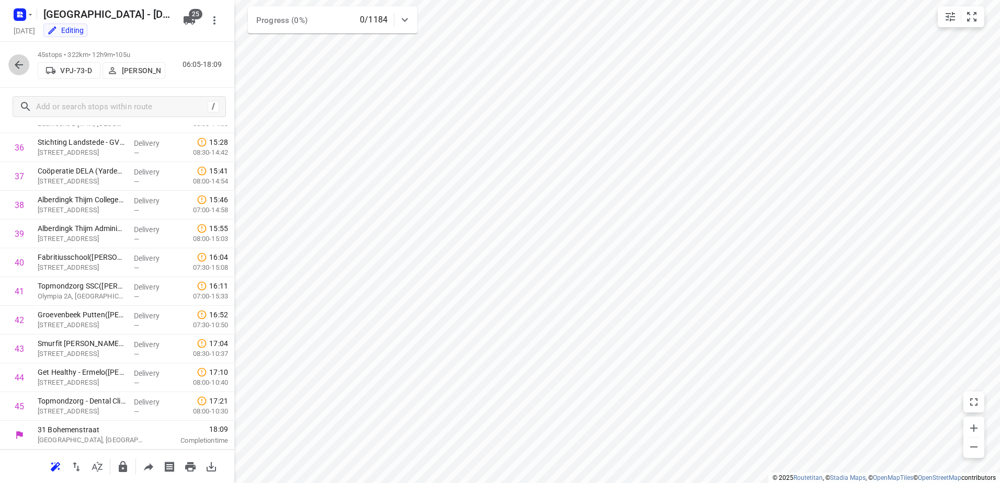
click at [21, 63] on icon "button" at bounding box center [19, 65] width 13 height 13
